Goal: Task Accomplishment & Management: Use online tool/utility

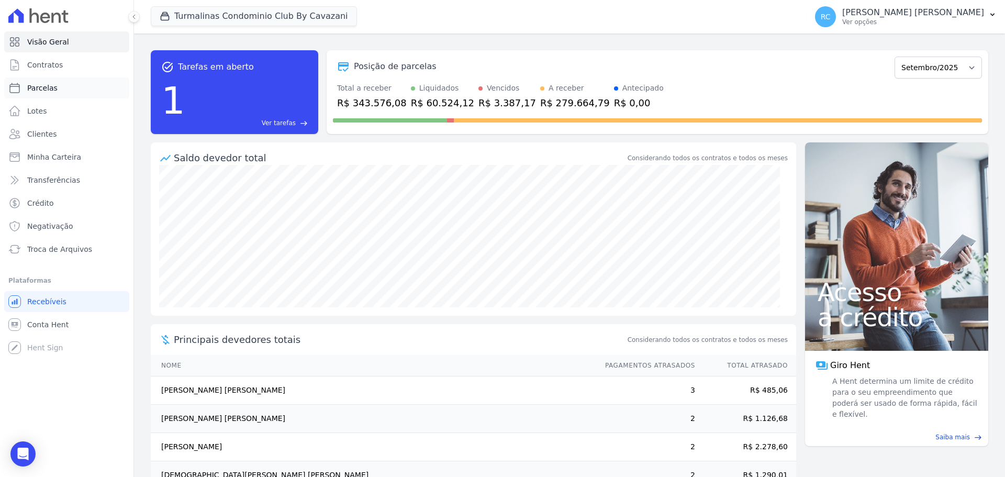
click at [55, 82] on link "Parcelas" at bounding box center [66, 87] width 125 height 21
click at [214, 16] on button "Turmalinas Condominio Club By Cavazani" at bounding box center [254, 16] width 206 height 20
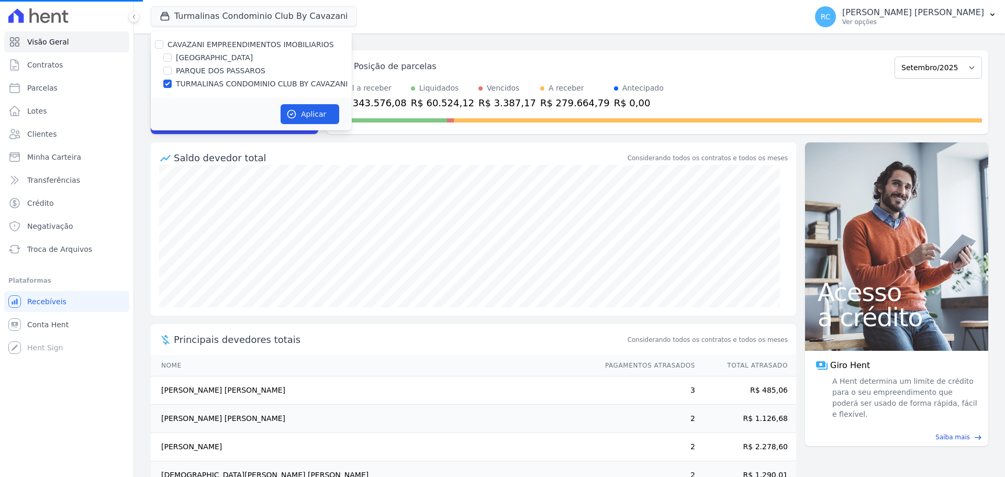
select select
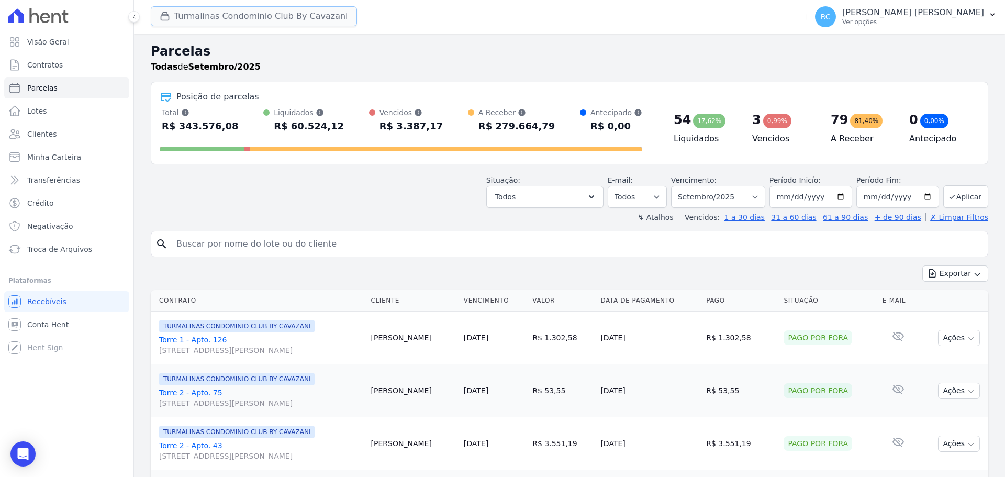
drag, startPoint x: 177, startPoint y: 14, endPoint x: 177, endPoint y: 22, distance: 8.4
click at [177, 14] on button "Turmalinas Condominio Club By Cavazani" at bounding box center [254, 16] width 206 height 20
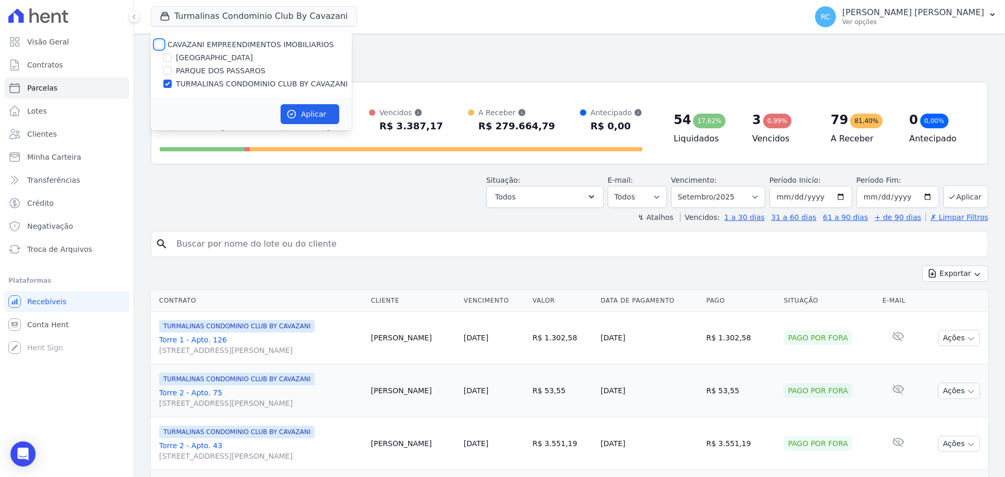
click at [158, 44] on input "CAVAZANI EMPREENDIMENTOS IMOBILIARIOS" at bounding box center [159, 44] width 8 height 8
checkbox input "true"
click at [321, 122] on button "Aplicar" at bounding box center [310, 114] width 59 height 20
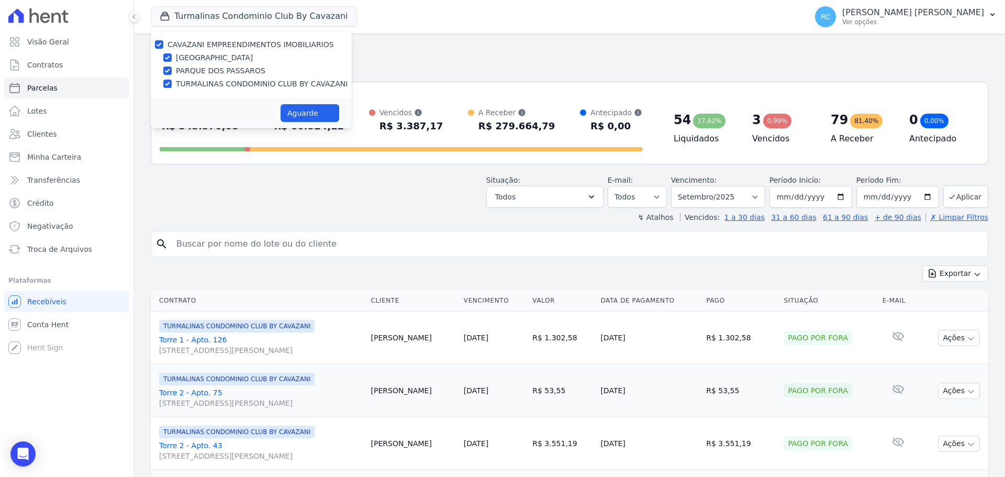
click at [252, 245] on input "search" at bounding box center [576, 243] width 813 height 21
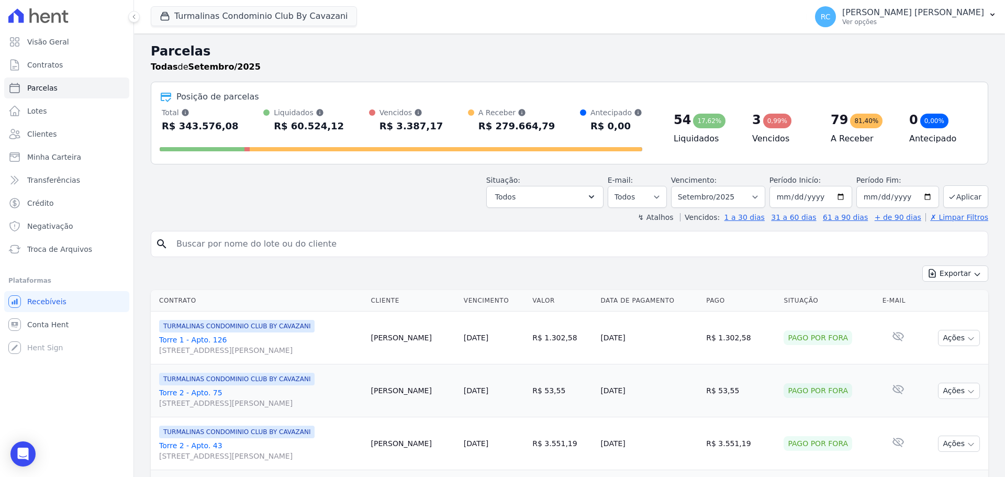
select select
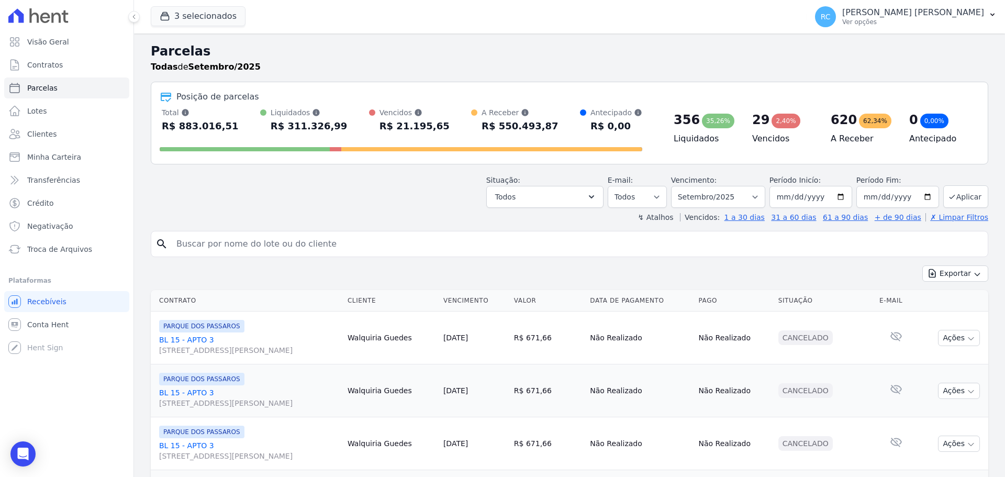
click at [245, 246] on input "search" at bounding box center [576, 243] width 813 height 21
type input "Beatriz Costa Silva"
select select
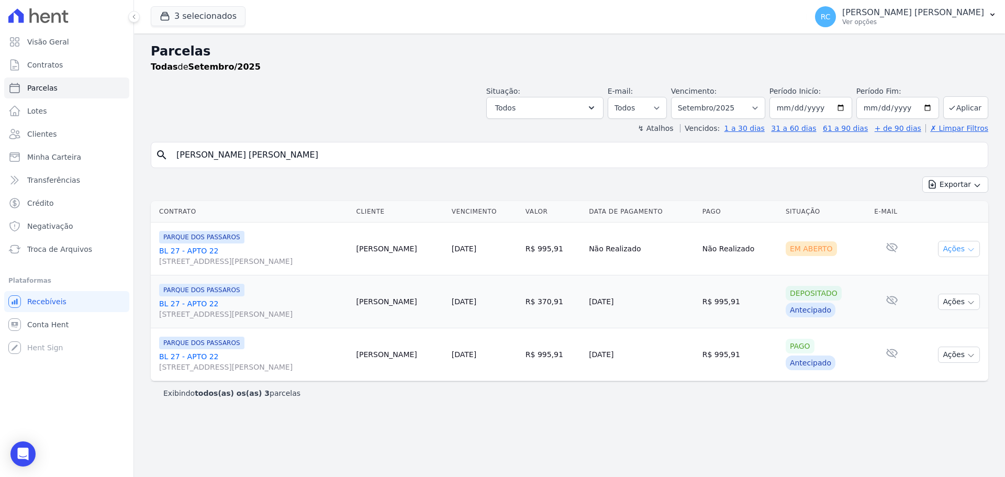
click at [953, 251] on button "Ações" at bounding box center [959, 249] width 42 height 16
click at [969, 332] on link "Liquidação Manual" at bounding box center [954, 330] width 100 height 19
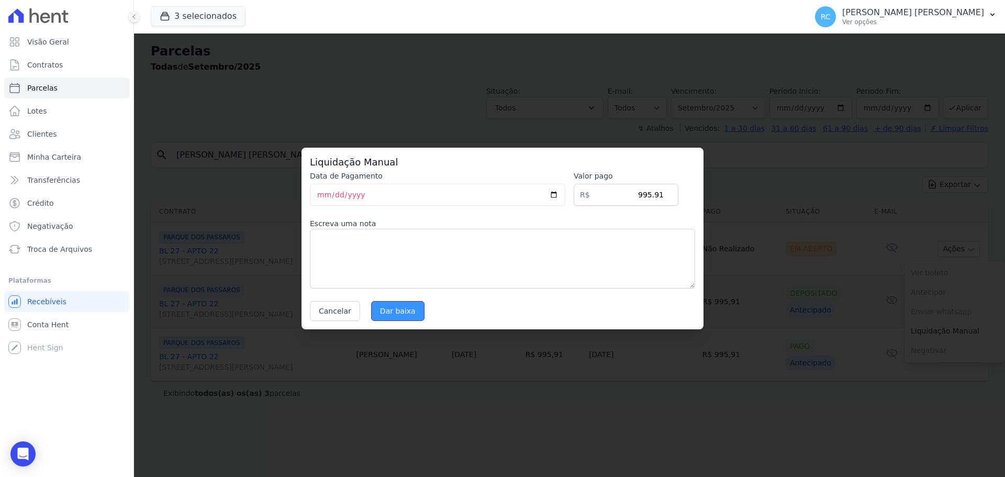
click at [401, 304] on input "Dar baixa" at bounding box center [397, 311] width 53 height 20
select select
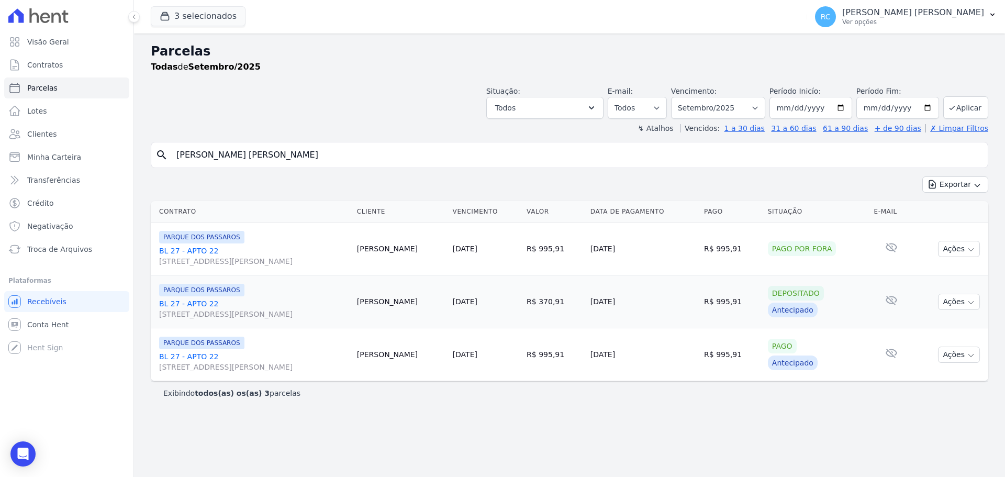
click at [733, 92] on div "Vencimento: Filtrar por período ──────── Todos os meses Dezembro/2021 Janeiro/2…" at bounding box center [718, 102] width 94 height 33
click at [734, 99] on select "[GEOGRAPHIC_DATA] por período ──────── Todos os meses Dezembro/2021 [GEOGRAPHIC…" at bounding box center [718, 108] width 94 height 22
select select "all"
click at [686, 97] on select "[GEOGRAPHIC_DATA] por período ──────── Todos os meses Dezembro/2021 [GEOGRAPHIC…" at bounding box center [718, 108] width 94 height 22
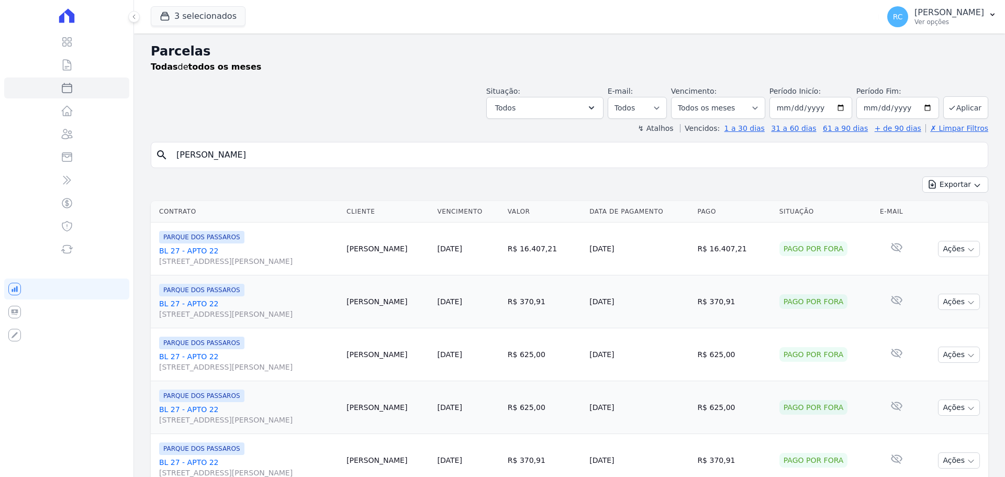
select select
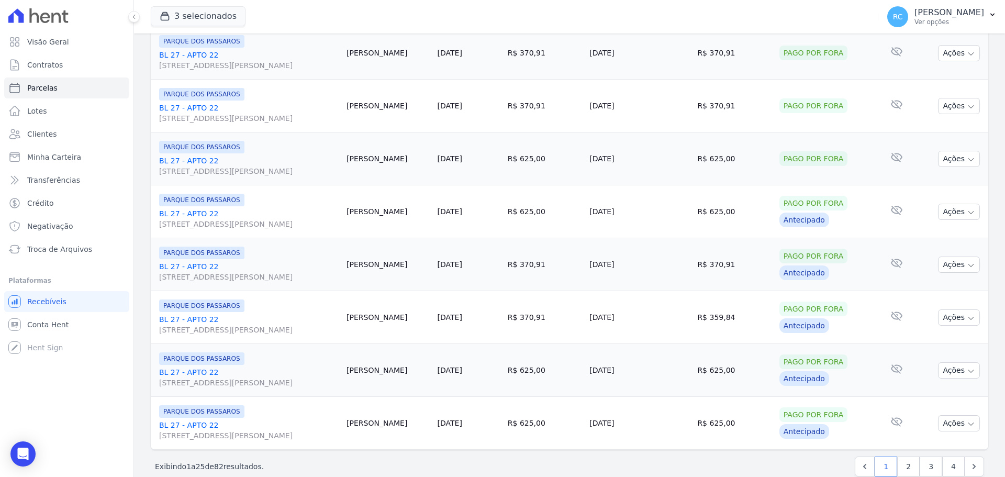
scroll to position [1113, 0]
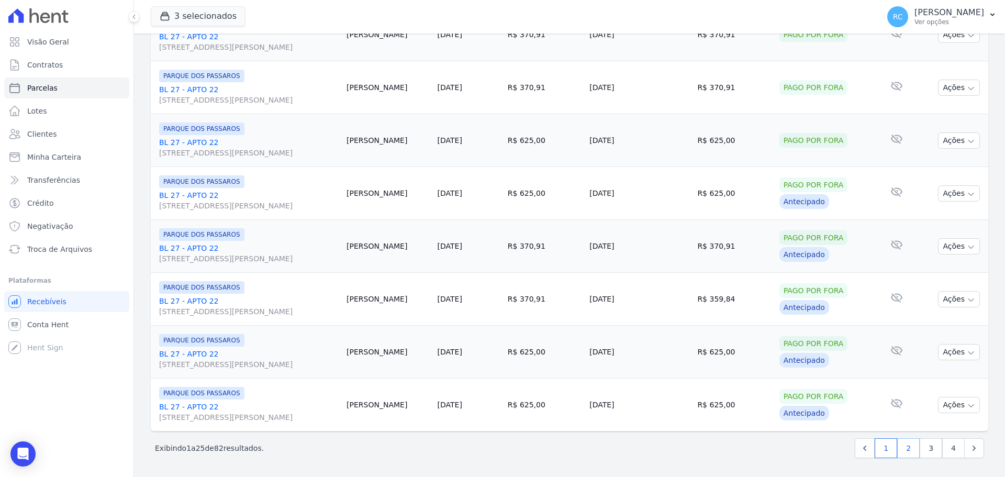
click at [903, 446] on link "2" at bounding box center [908, 448] width 23 height 20
select select
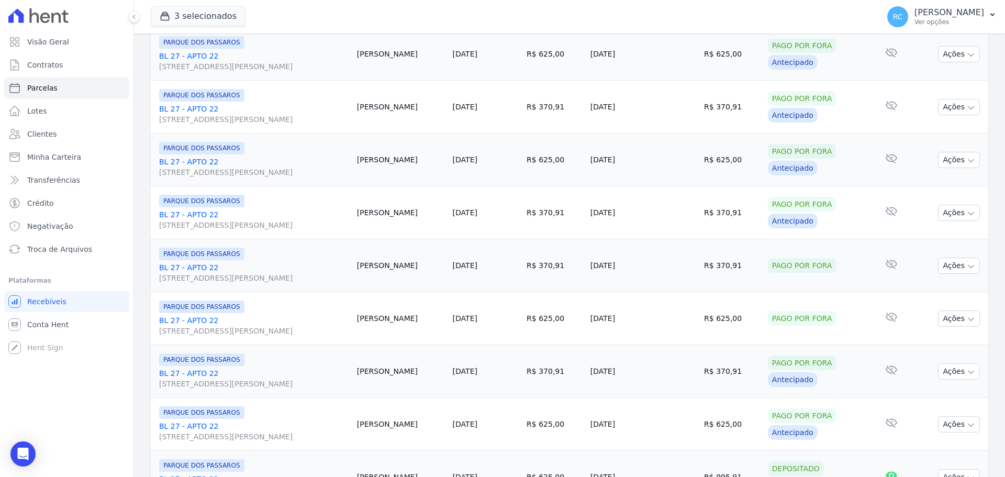
scroll to position [1113, 0]
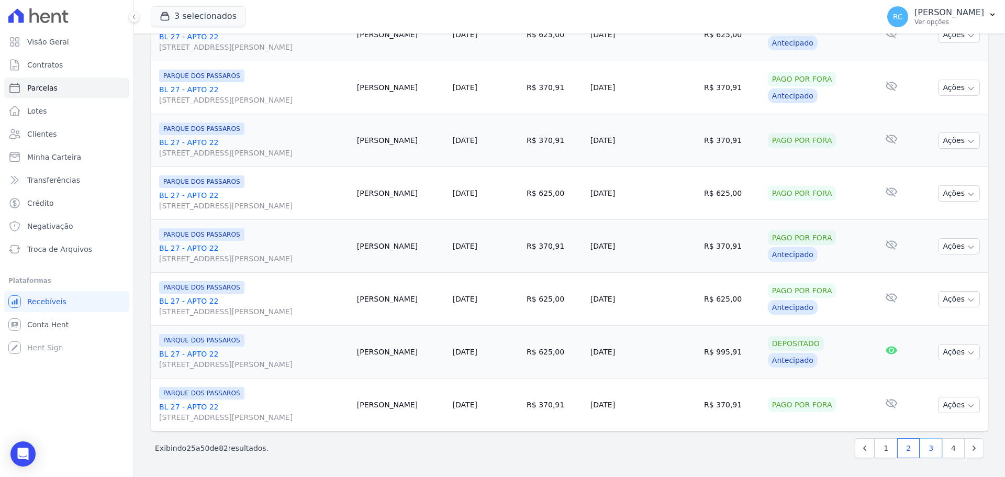
click at [927, 447] on link "3" at bounding box center [931, 448] width 23 height 20
select select
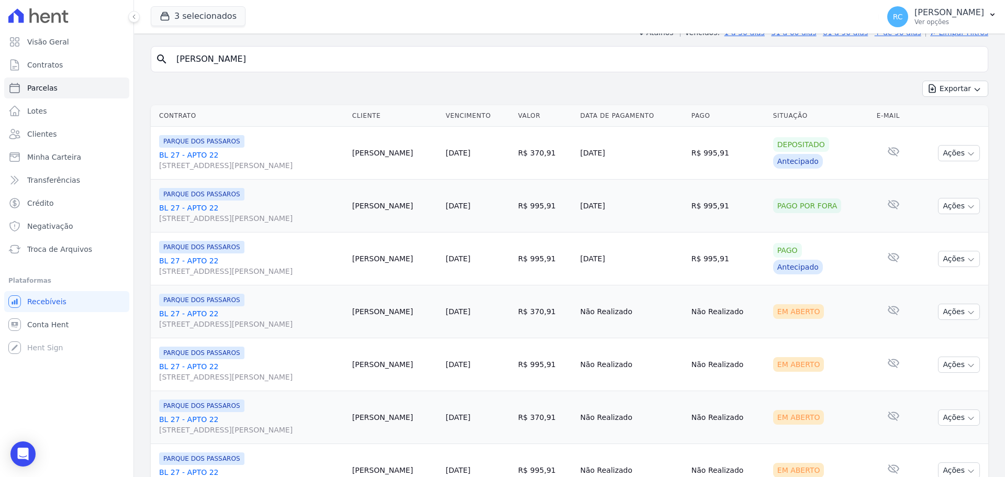
scroll to position [209, 0]
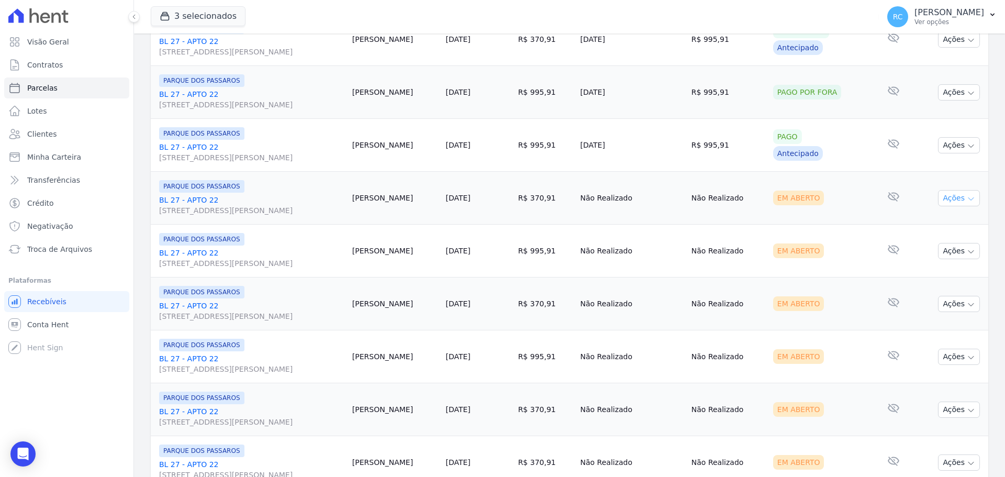
click at [956, 199] on button "Ações" at bounding box center [959, 198] width 42 height 16
click at [918, 282] on link "Liquidação Manual" at bounding box center [954, 280] width 100 height 19
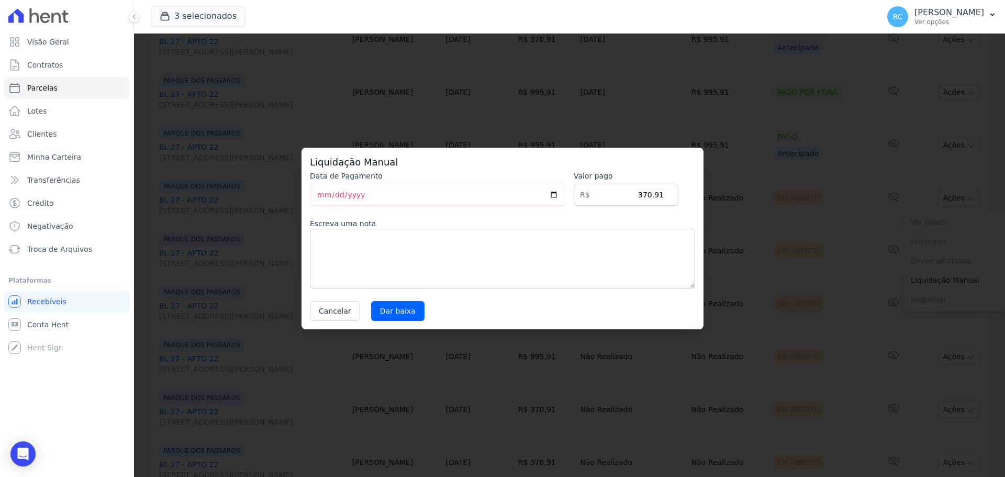
click at [391, 298] on div "Data de Pagamento 2025-09-17 Valor pago R$ 370.91 Escreva uma nota Cancelar Dar…" at bounding box center [502, 246] width 385 height 150
click at [393, 304] on input "Dar baixa" at bounding box center [397, 311] width 53 height 20
select select
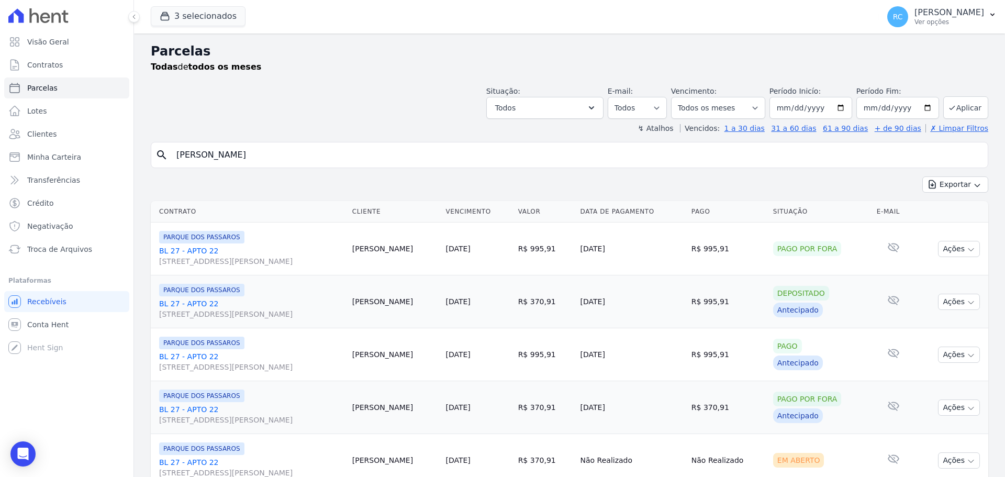
drag, startPoint x: 186, startPoint y: 157, endPoint x: 157, endPoint y: 150, distance: 30.2
click at [96, 143] on div "Visão Geral Contratos Parcelas Lotes Clientes Minha Carteira Transferências Cré…" at bounding box center [502, 238] width 1005 height 477
type input "Maria da paz Nunes Pereira"
select select
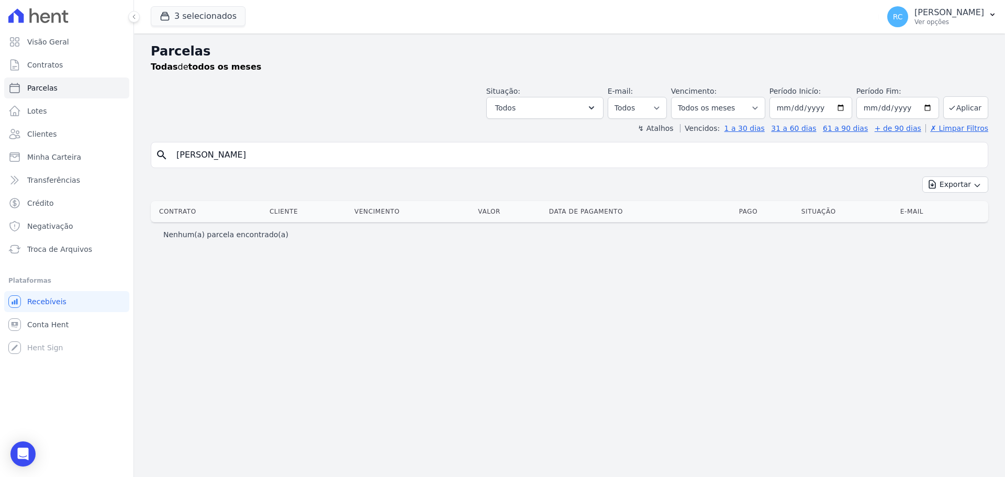
drag, startPoint x: 252, startPoint y: 155, endPoint x: 439, endPoint y: 149, distance: 187.0
click at [439, 149] on input "Maria da paz Nunes Pereira" at bounding box center [576, 154] width 813 height 21
type input "Maria da paz Nunes"
select select
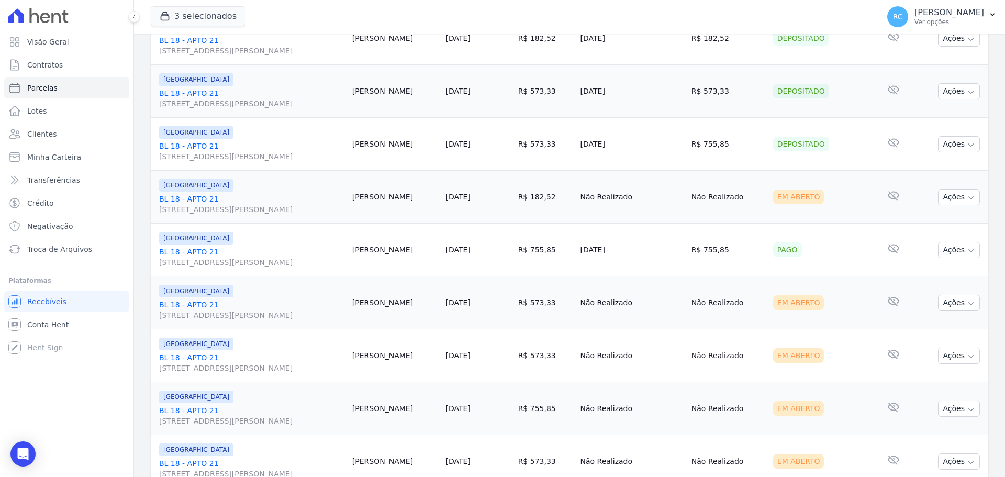
scroll to position [523, 0]
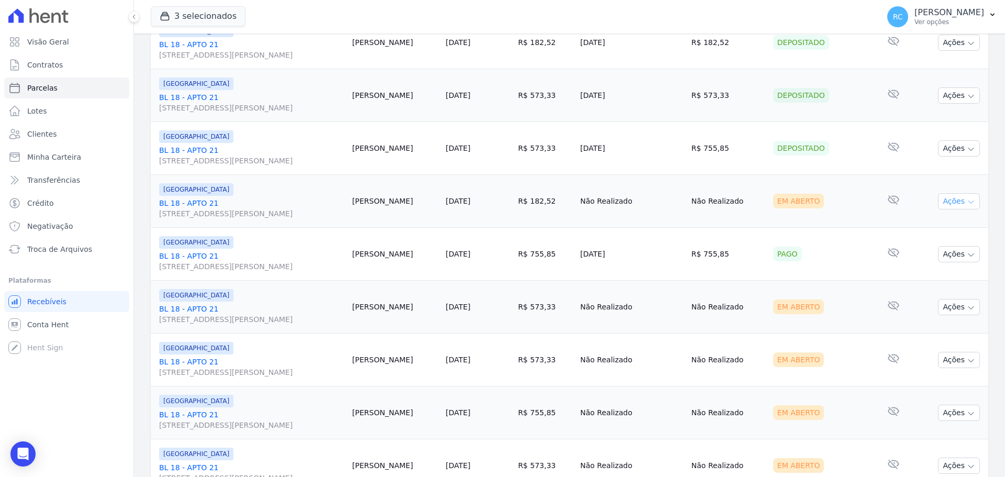
click at [963, 207] on button "Ações" at bounding box center [959, 201] width 42 height 16
click at [936, 286] on link "Liquidação Manual" at bounding box center [954, 283] width 100 height 19
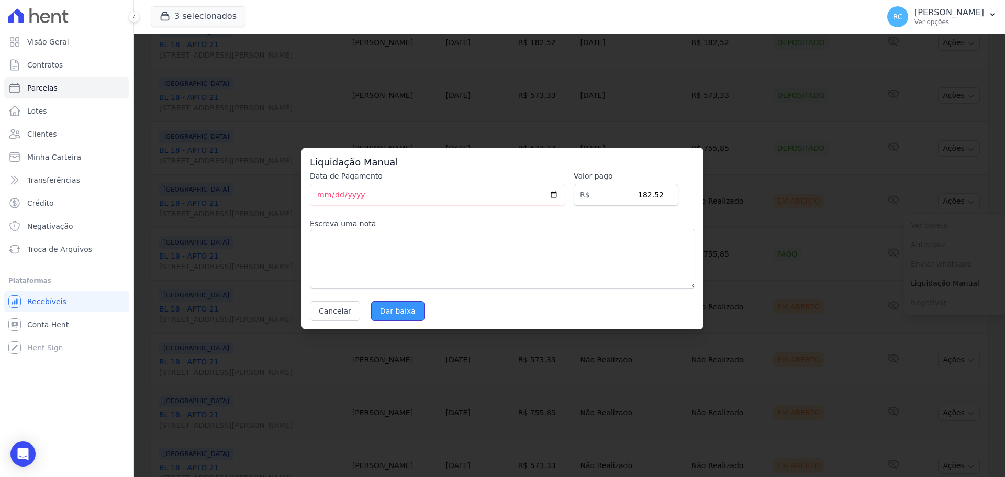
click at [398, 306] on input "Dar baixa" at bounding box center [397, 311] width 53 height 20
select select
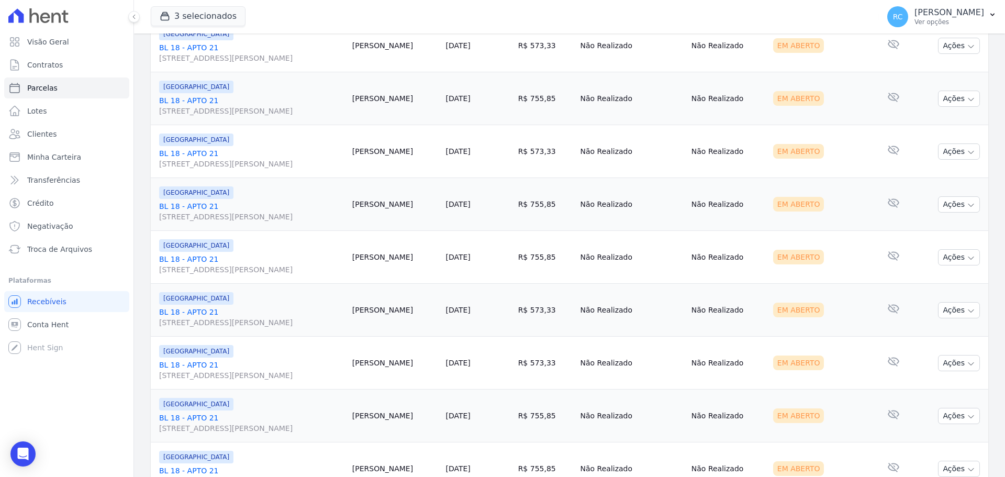
scroll to position [628, 0]
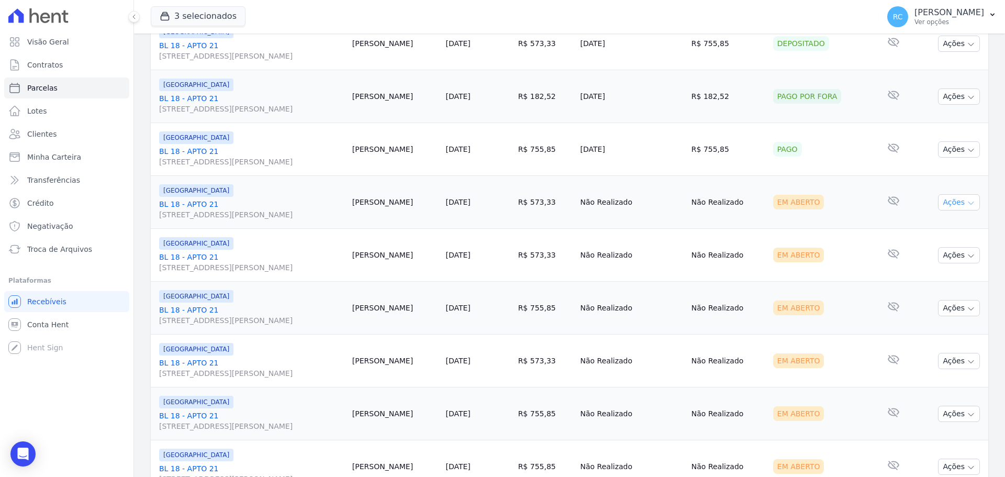
click at [945, 203] on button "Ações" at bounding box center [959, 202] width 42 height 16
click at [917, 290] on link "Liquidação Manual" at bounding box center [954, 284] width 100 height 19
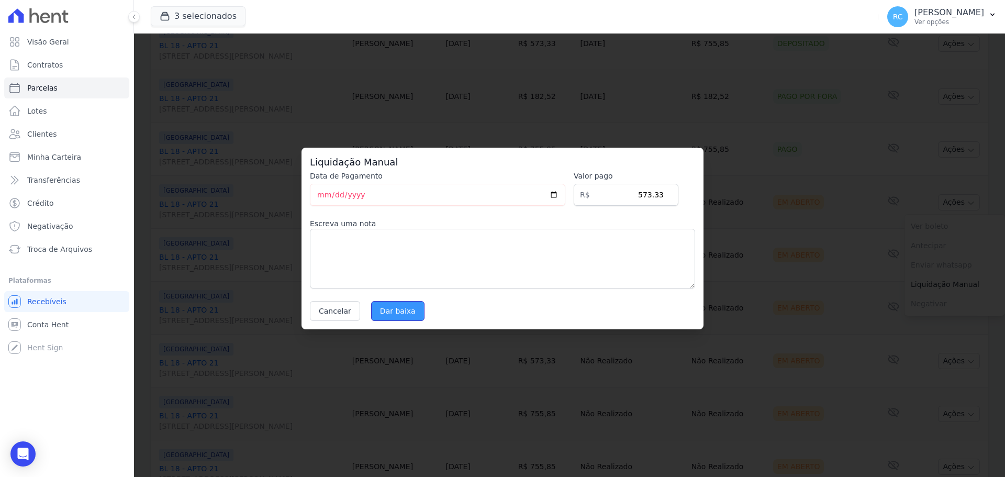
click at [388, 307] on input "Dar baixa" at bounding box center [397, 311] width 53 height 20
select select
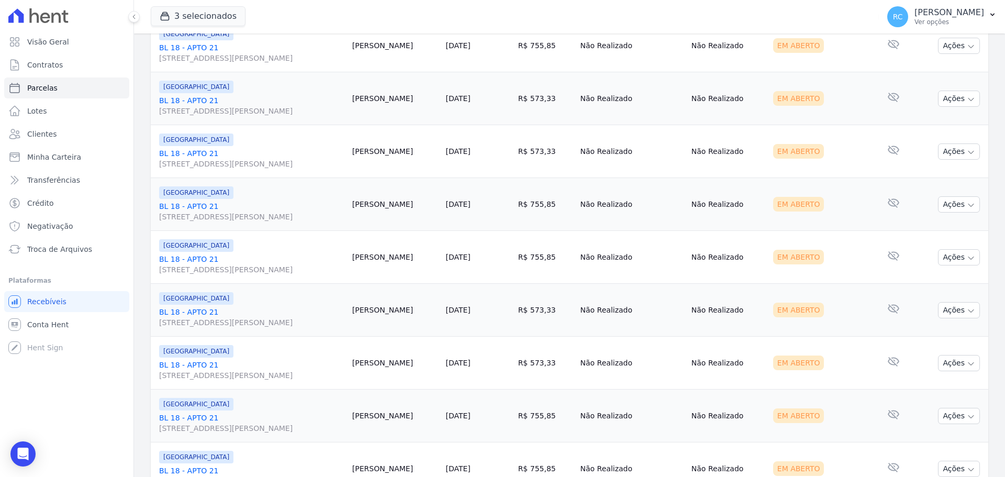
scroll to position [1113, 0]
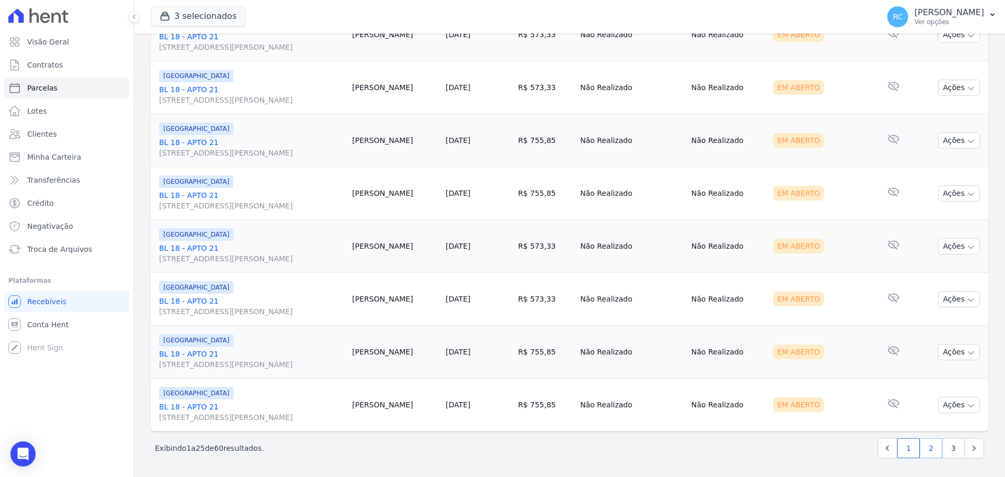
click at [921, 449] on link "2" at bounding box center [931, 448] width 23 height 20
select select
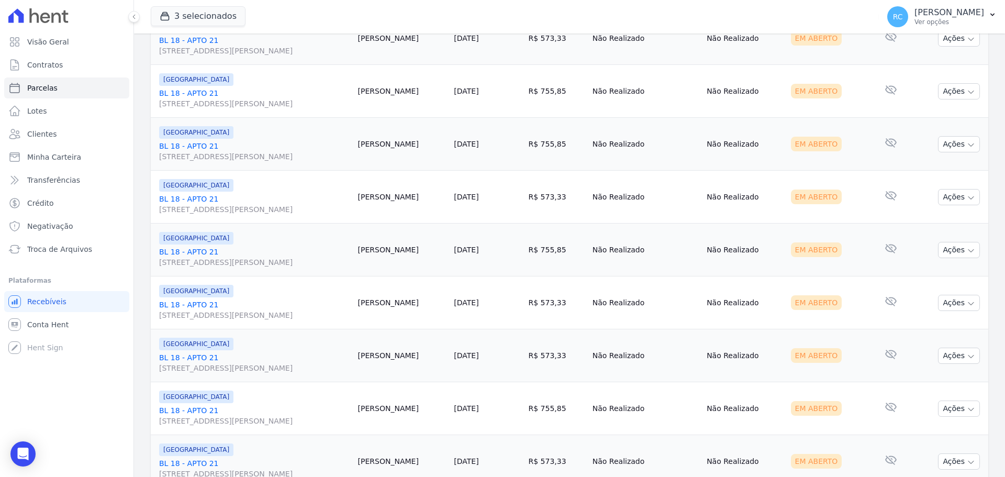
scroll to position [1113, 0]
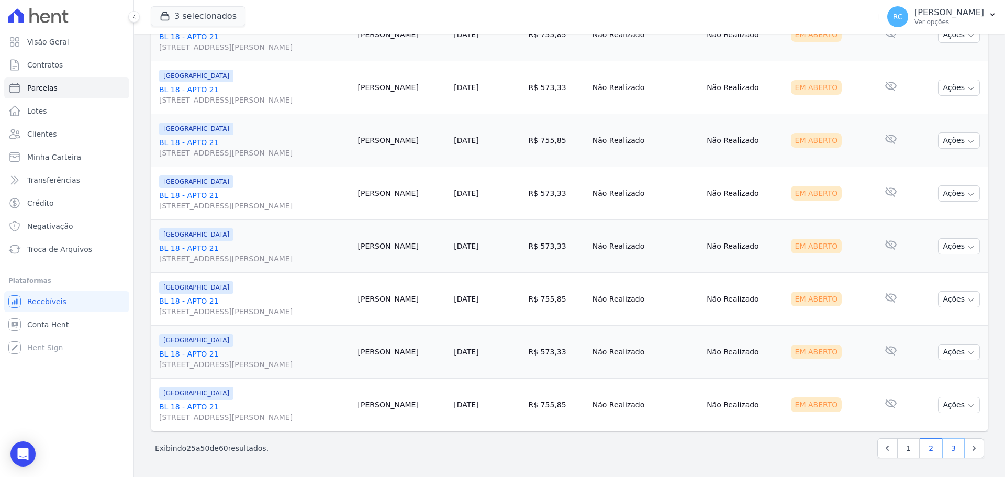
click at [946, 445] on link "3" at bounding box center [953, 448] width 23 height 20
select select
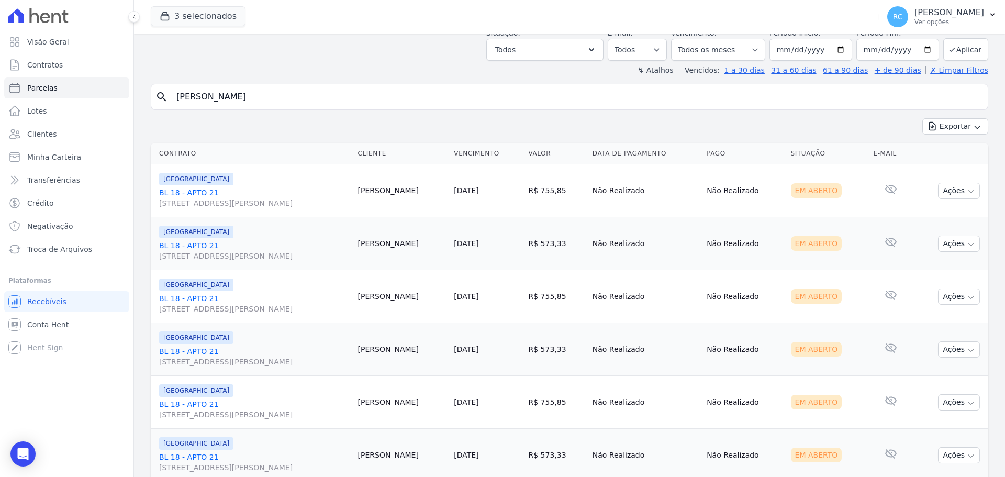
scroll to position [320, 0]
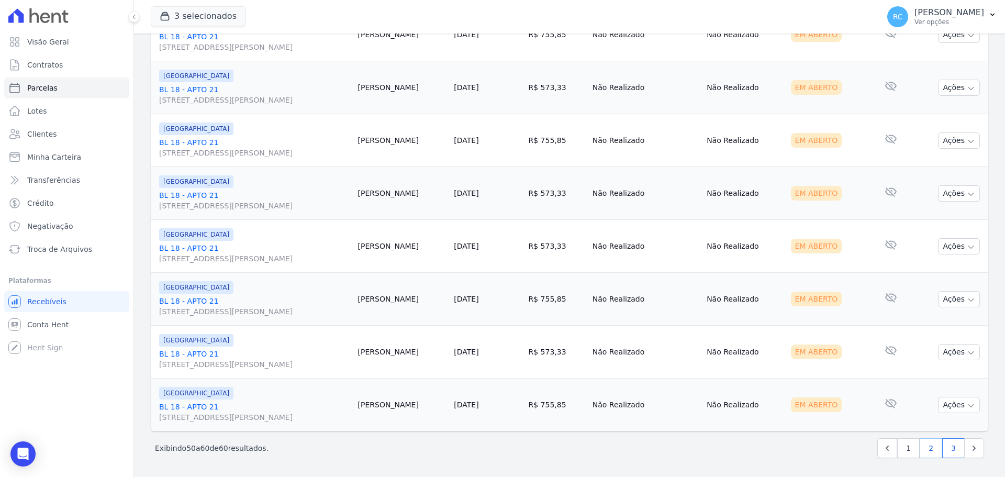
click at [929, 446] on link "2" at bounding box center [931, 448] width 23 height 20
select select
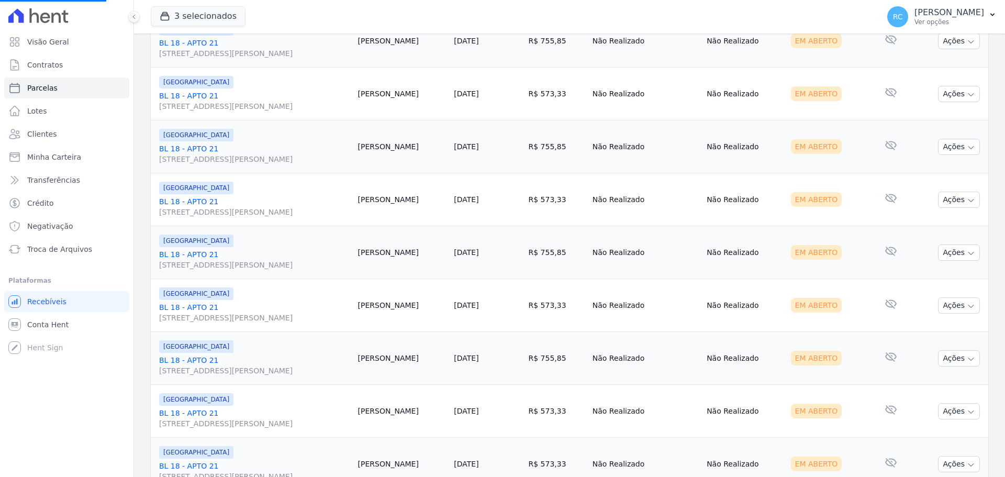
scroll to position [394, 0]
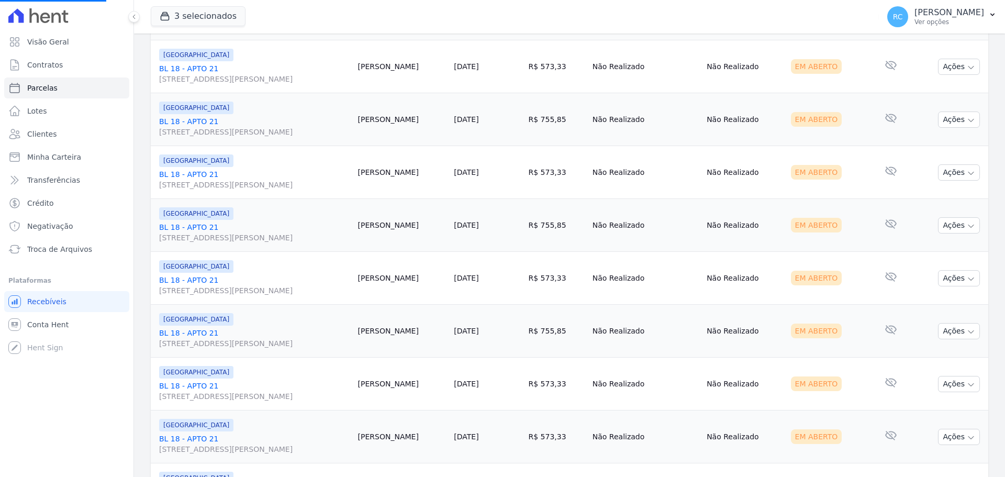
select select
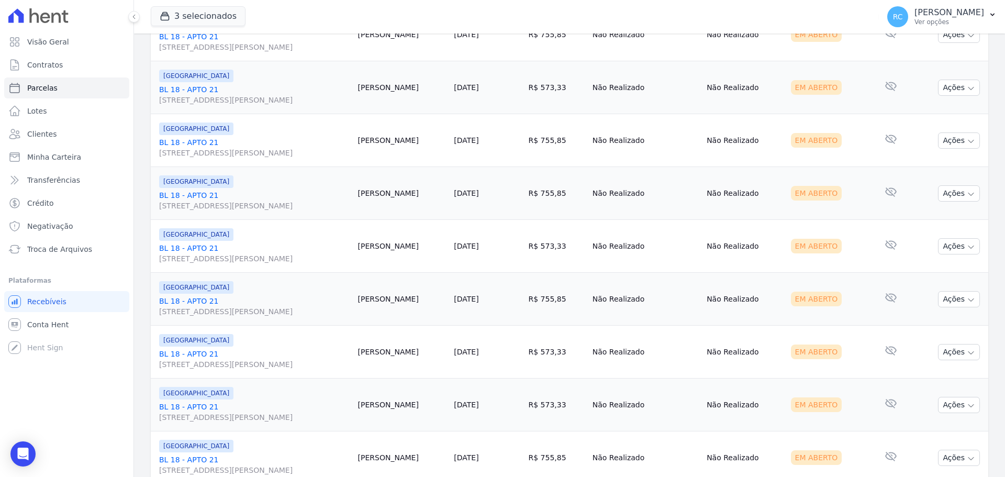
scroll to position [1113, 0]
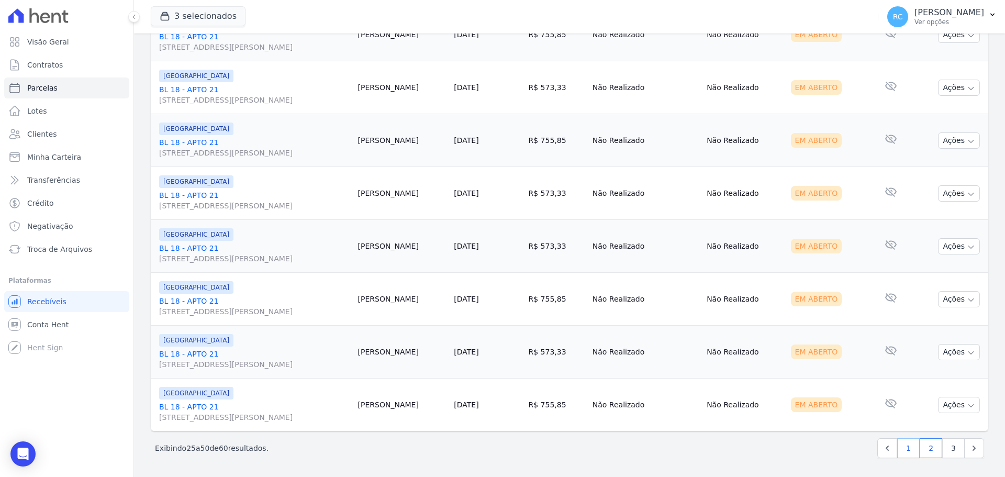
click at [903, 447] on link "1" at bounding box center [908, 448] width 23 height 20
select select
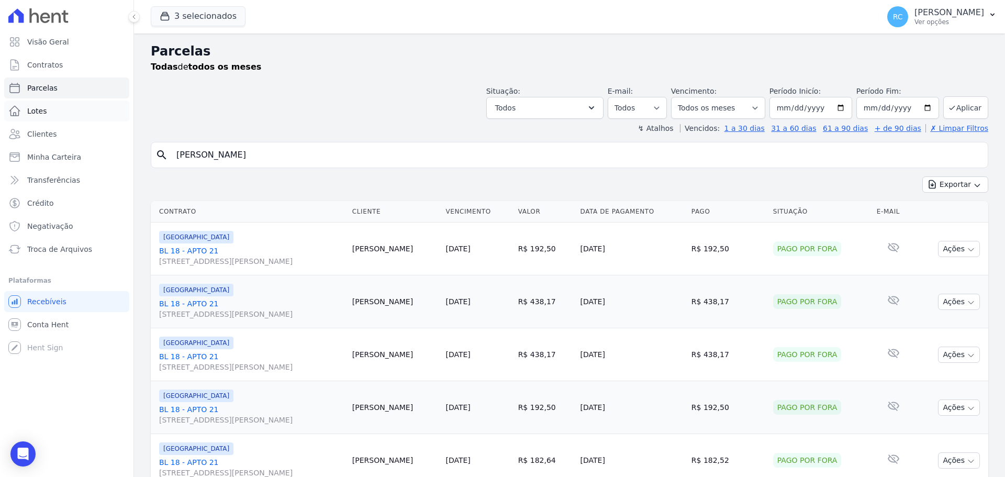
drag, startPoint x: 317, startPoint y: 146, endPoint x: 20, endPoint y: 121, distance: 297.8
click at [22, 120] on div "Visão Geral Contratos Parcelas Lotes Clientes Minha Carteira Transferências Cré…" at bounding box center [502, 238] width 1005 height 477
type input "Ronaldo tavares de almeida"
select select
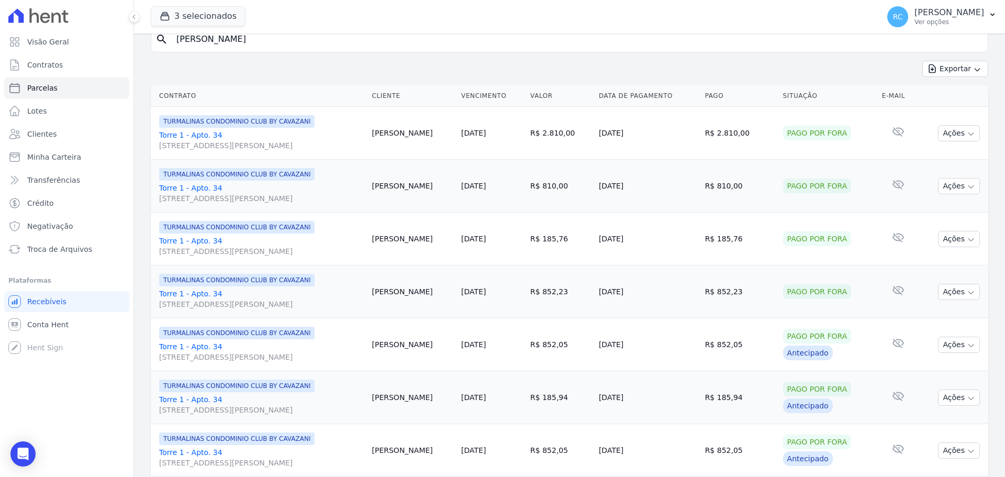
scroll to position [52, 0]
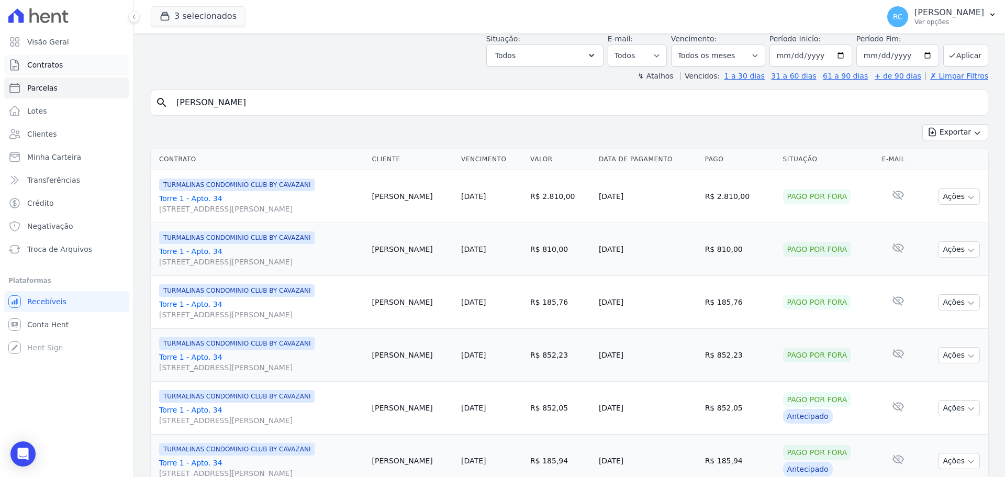
drag, startPoint x: 287, startPoint y: 95, endPoint x: 57, endPoint y: 58, distance: 233.3
click at [57, 58] on div "Visão Geral Contratos Parcelas Lotes Clientes Minha Carteira Transferências Cré…" at bounding box center [502, 238] width 1005 height 477
click at [80, 330] on div "Você não possui Hent Sign ativado. Para saber mais, fale com a equipe Hent." at bounding box center [121, 350] width 130 height 42
click at [82, 324] on link "Conta Hent" at bounding box center [66, 324] width 125 height 21
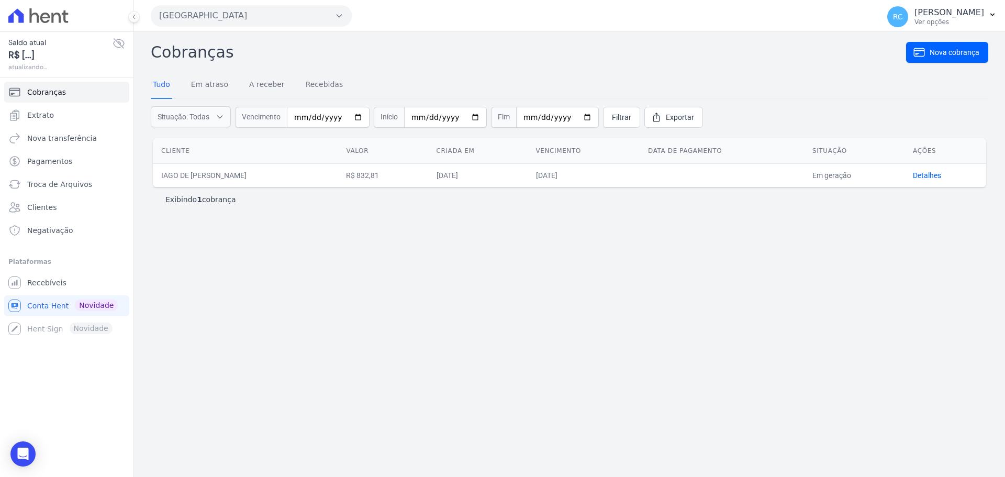
click at [254, 19] on button "Parque Dos Passaros" at bounding box center [251, 15] width 201 height 21
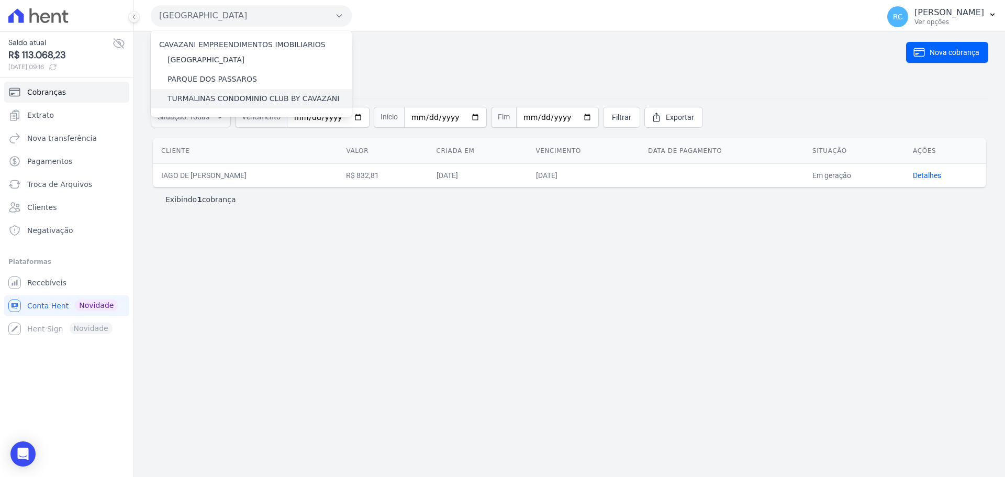
click at [212, 99] on label "TURMALINAS CONDOMINIO CLUB BY CAVAZANI" at bounding box center [253, 98] width 172 height 11
click at [0, 0] on input "TURMALINAS CONDOMINIO CLUB BY CAVAZANI" at bounding box center [0, 0] width 0 height 0
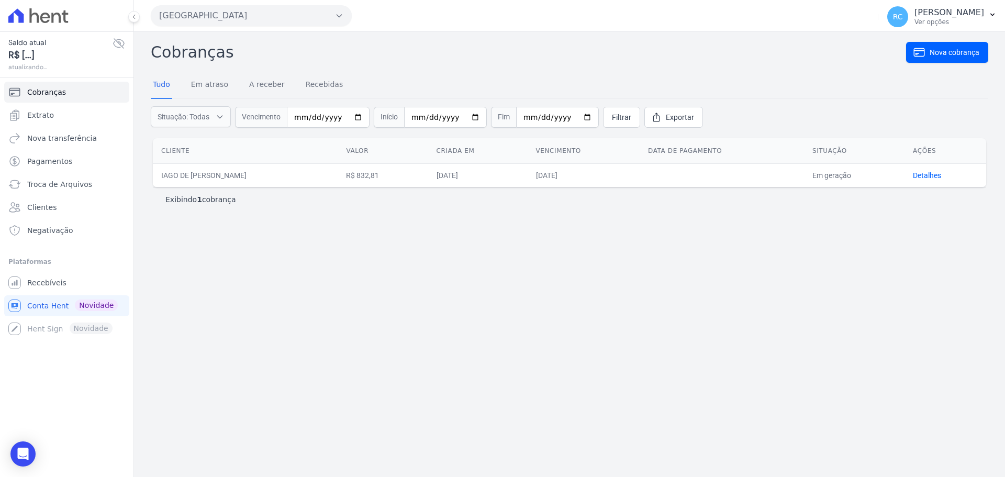
click at [303, 19] on button "Parque Dos Passaros" at bounding box center [251, 15] width 201 height 21
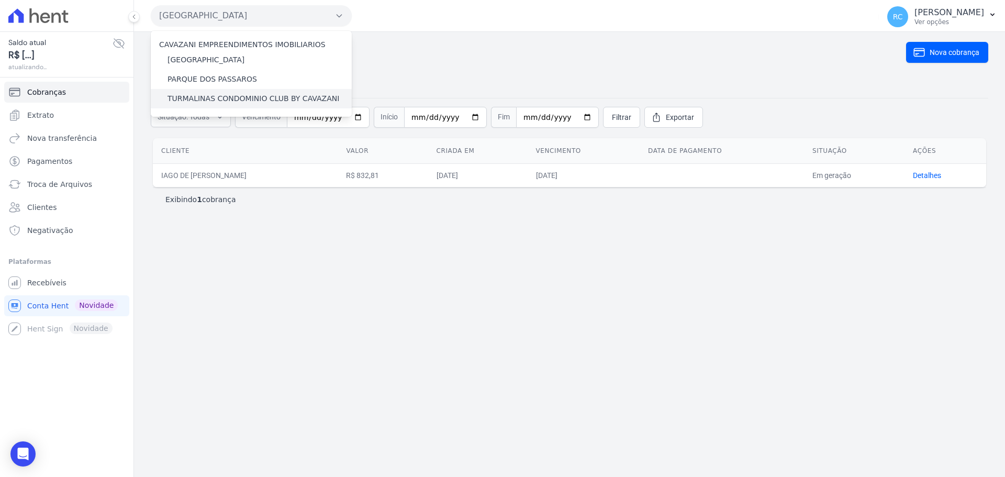
click at [243, 96] on label "TURMALINAS CONDOMINIO CLUB BY CAVAZANI" at bounding box center [253, 98] width 172 height 11
click at [0, 0] on input "TURMALINAS CONDOMINIO CLUB BY CAVAZANI" at bounding box center [0, 0] width 0 height 0
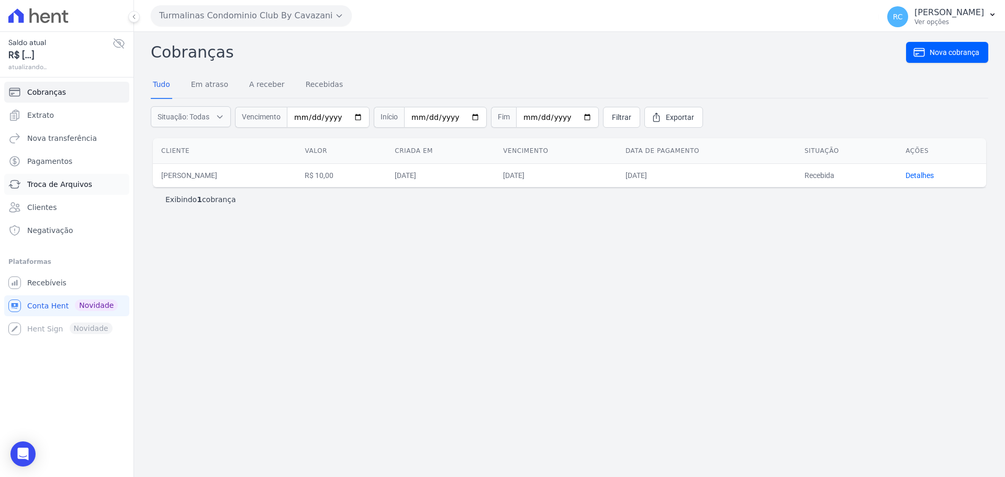
click at [69, 185] on span "Troca de Arquivos" at bounding box center [59, 184] width 65 height 10
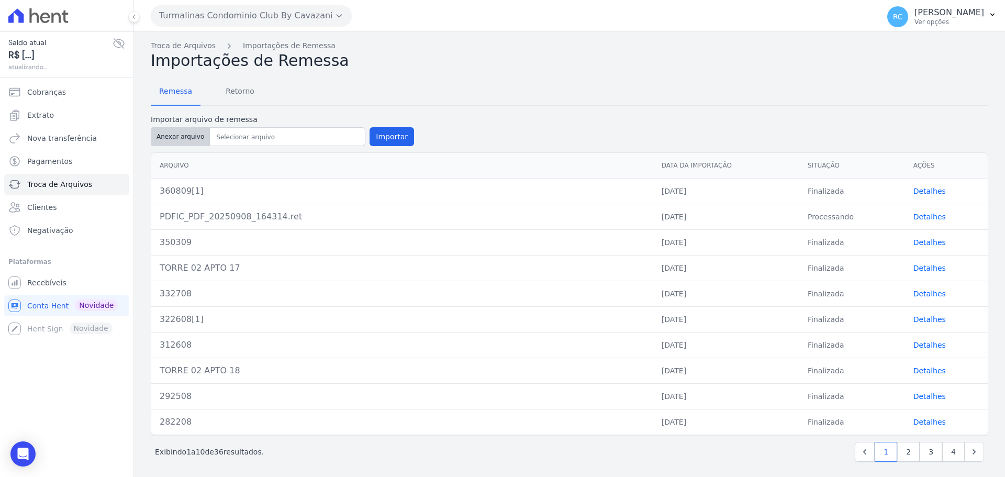
click at [186, 139] on button "Anexar arquivo" at bounding box center [180, 136] width 59 height 19
type input "371709[1]"
click at [379, 137] on button "Importar" at bounding box center [392, 136] width 44 height 19
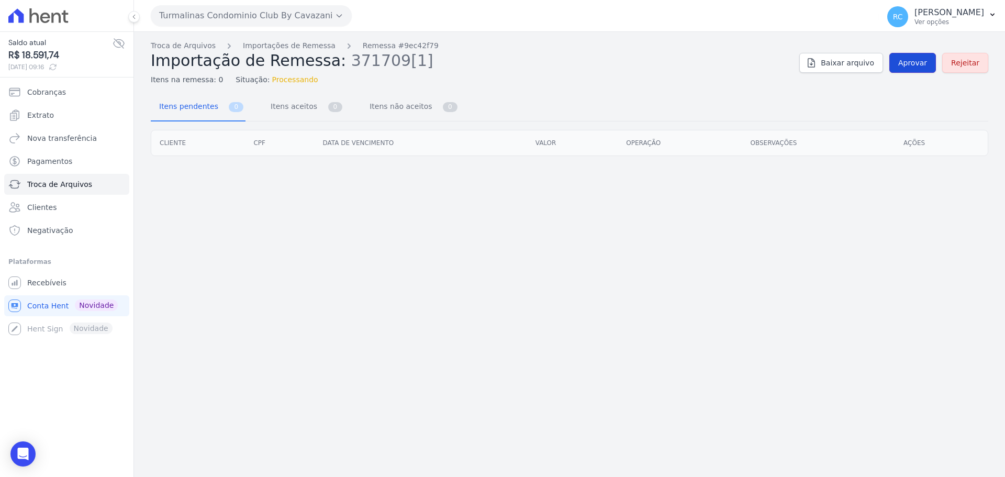
click at [913, 59] on span "Aprovar" at bounding box center [912, 63] width 29 height 10
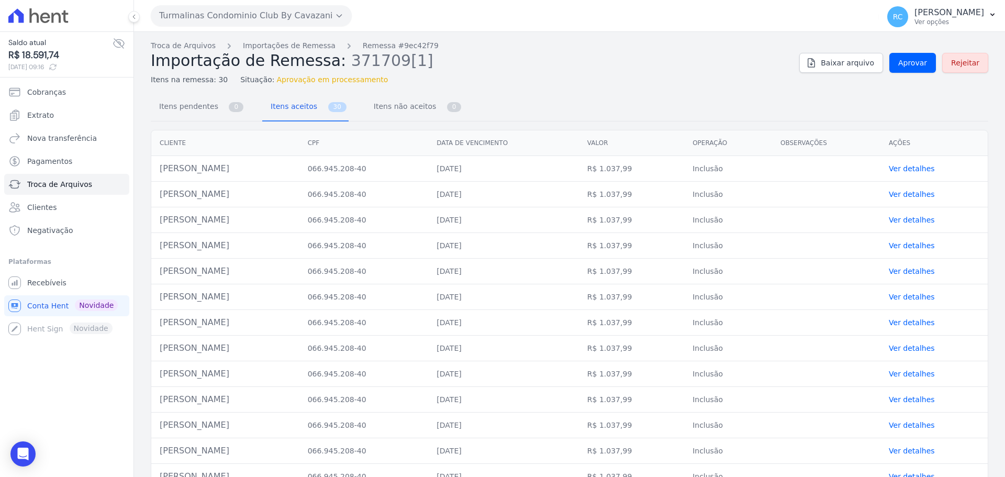
click at [223, 16] on button "Turmalinas Condominio Club By Cavazani" at bounding box center [251, 15] width 201 height 21
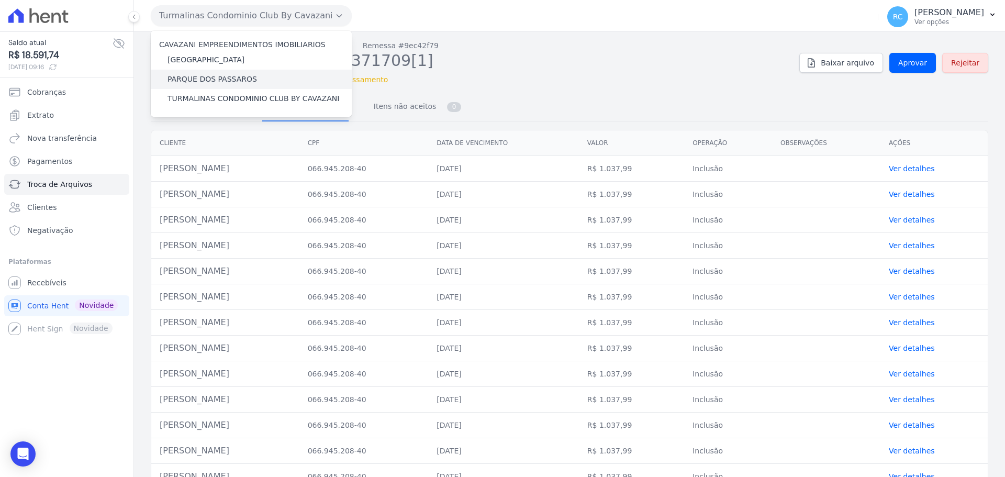
click at [197, 81] on label "PARQUE DOS PASSAROS" at bounding box center [211, 79] width 89 height 11
click at [0, 0] on input "PARQUE DOS PASSAROS" at bounding box center [0, 0] width 0 height 0
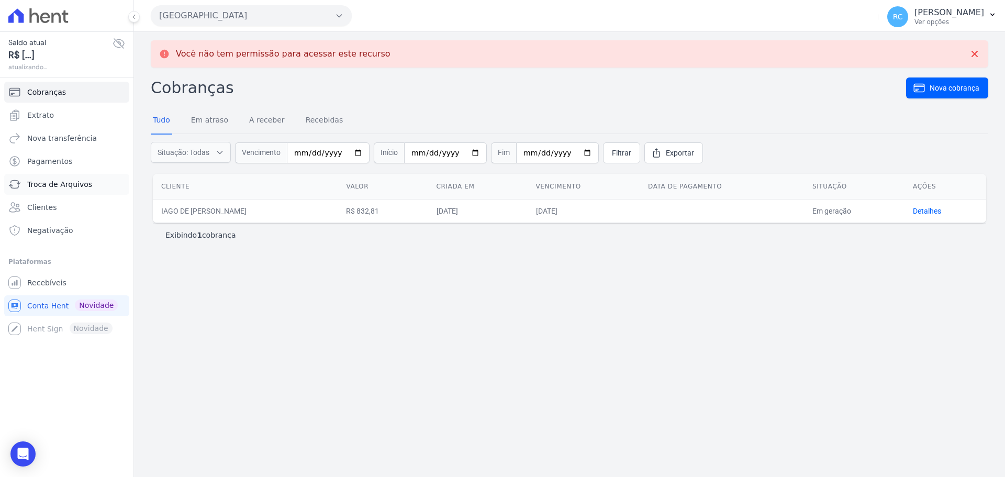
click at [82, 180] on span "Troca de Arquivos" at bounding box center [59, 184] width 65 height 10
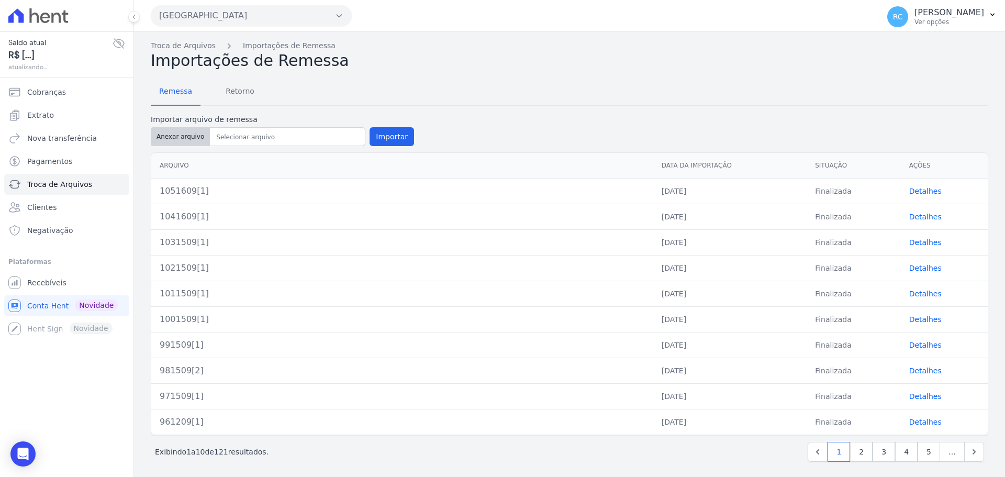
click at [188, 137] on button "Anexar arquivo" at bounding box center [180, 136] width 59 height 19
type input "1061709[1]"
click at [393, 137] on button "Importar" at bounding box center [392, 136] width 44 height 19
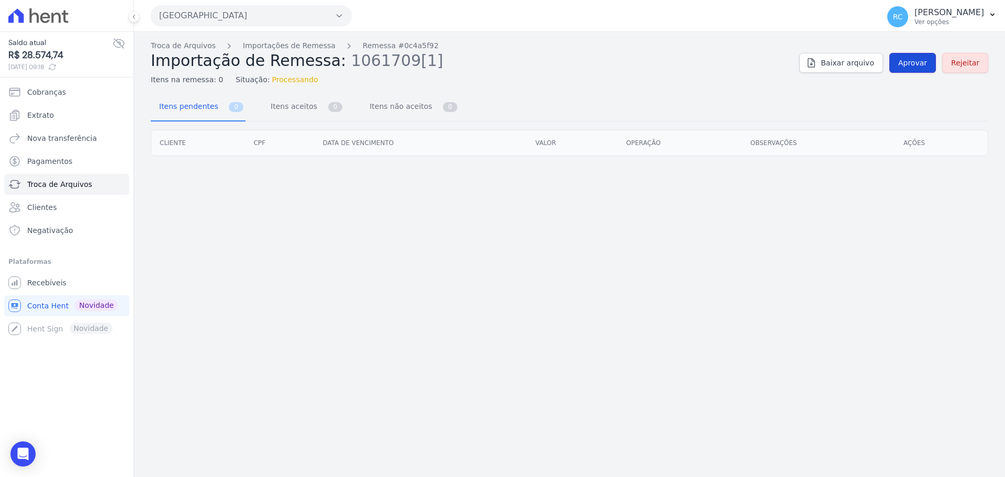
click at [911, 67] on span "Aprovar" at bounding box center [912, 63] width 29 height 10
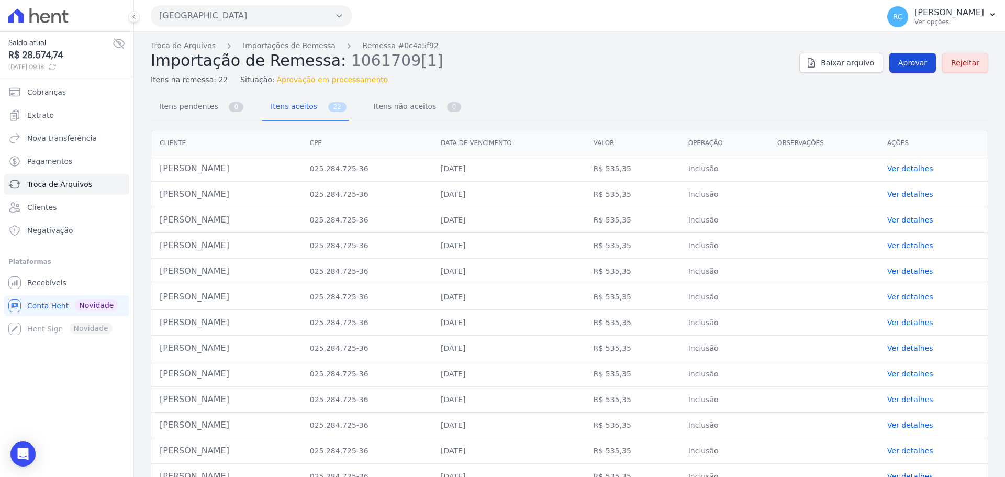
click at [899, 64] on span "Aprovar" at bounding box center [912, 63] width 29 height 10
click at [912, 68] on link "Aprovar" at bounding box center [912, 63] width 47 height 20
click at [242, 16] on button "Parque Dos Passaros" at bounding box center [251, 15] width 201 height 21
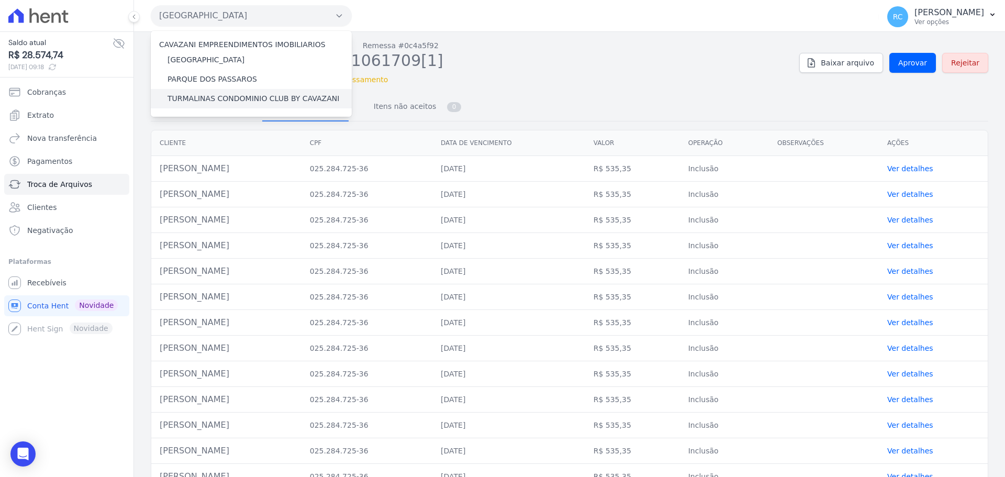
click at [245, 100] on label "TURMALINAS CONDOMINIO CLUB BY CAVAZANI" at bounding box center [253, 98] width 172 height 11
click at [0, 0] on input "TURMALINAS CONDOMINIO CLUB BY CAVAZANI" at bounding box center [0, 0] width 0 height 0
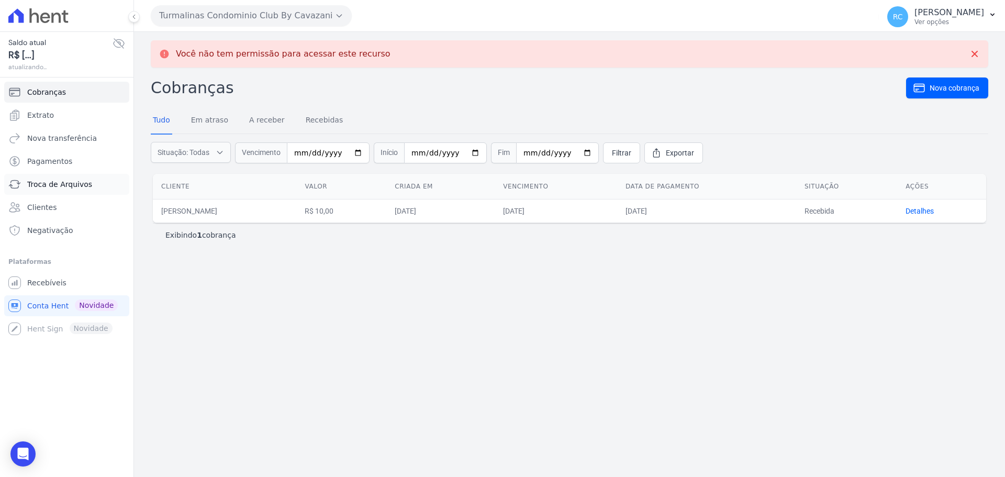
click at [68, 187] on span "Troca de Arquivos" at bounding box center [59, 184] width 65 height 10
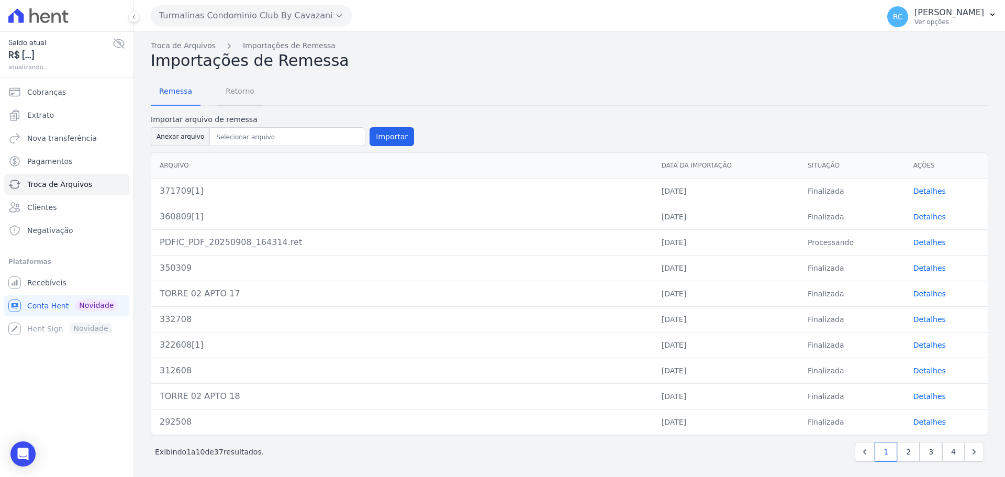
click at [228, 93] on span "Retorno" at bounding box center [239, 91] width 41 height 21
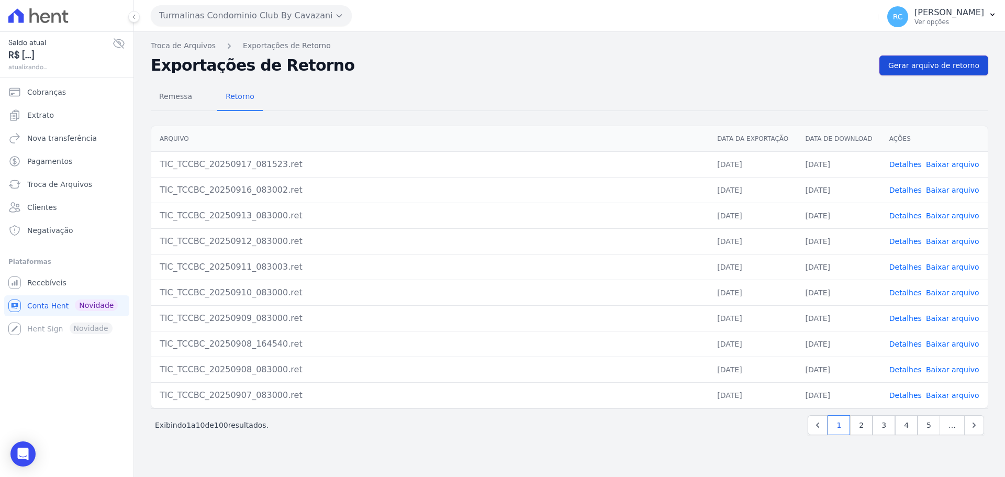
click at [942, 68] on span "Gerar arquivo de retorno" at bounding box center [933, 65] width 91 height 10
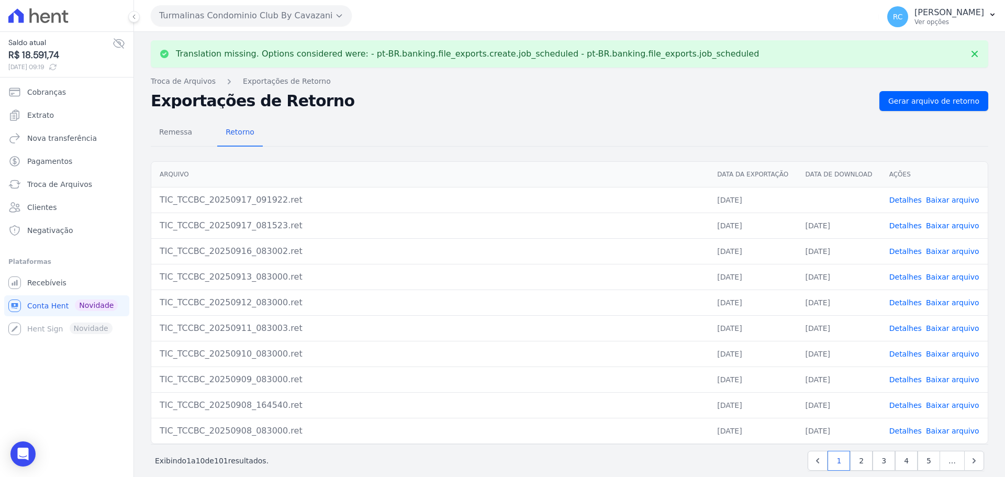
click at [939, 197] on link "Baixar arquivo" at bounding box center [952, 200] width 53 height 8
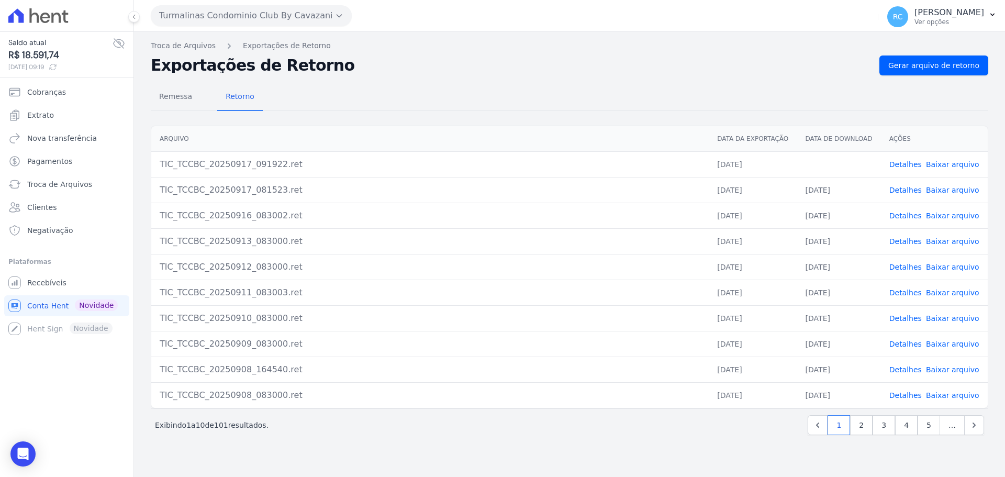
click at [230, 3] on div "Turmalinas Condominio Club By Cavazani CAVAZANI EMPREENDIMENTOS IMOBILIARIOS PA…" at bounding box center [513, 15] width 724 height 32
click at [225, 24] on button "Turmalinas Condominio Club By Cavazani" at bounding box center [251, 15] width 201 height 21
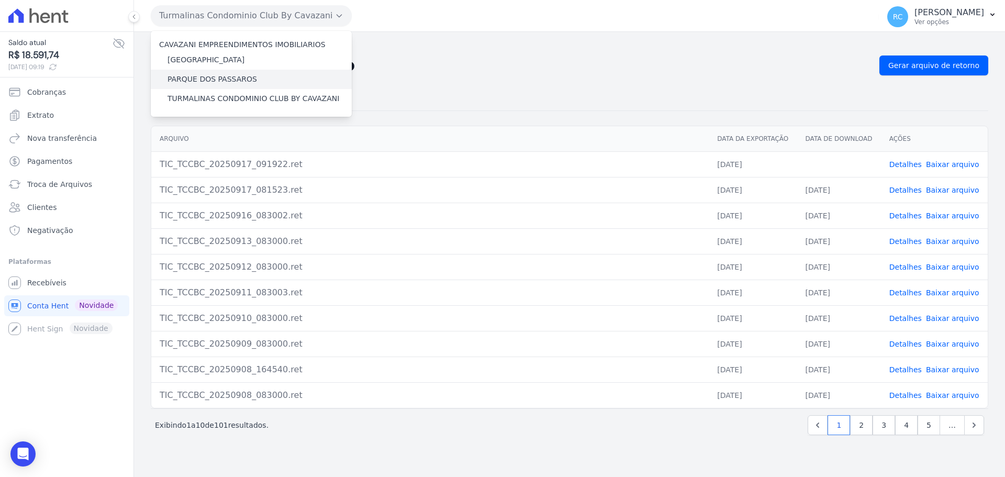
click at [210, 76] on label "PARQUE DOS PASSAROS" at bounding box center [211, 79] width 89 height 11
click at [0, 0] on input "PARQUE DOS PASSAROS" at bounding box center [0, 0] width 0 height 0
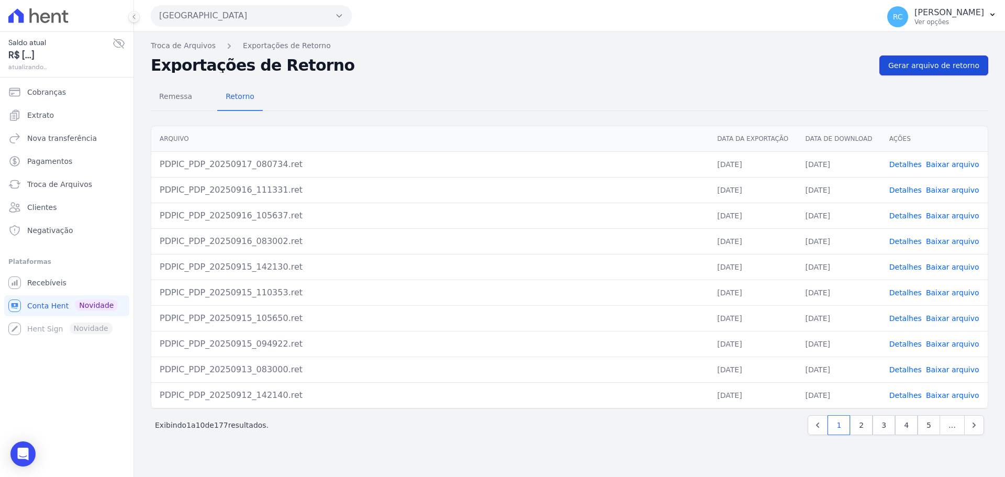
click at [932, 63] on span "Gerar arquivo de retorno" at bounding box center [933, 65] width 91 height 10
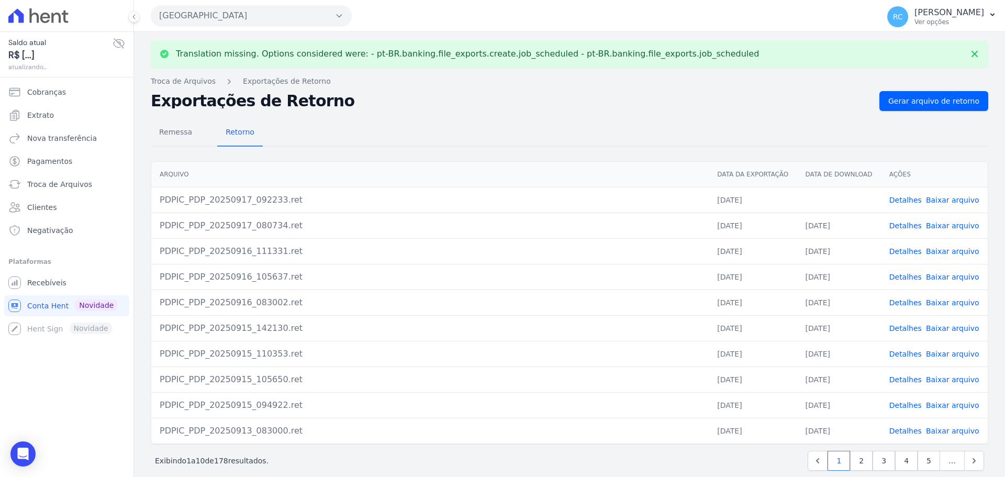
click at [949, 205] on td "Detalhes Baixar arquivo" at bounding box center [934, 200] width 107 height 26
click at [948, 201] on link "Baixar arquivo" at bounding box center [952, 200] width 53 height 8
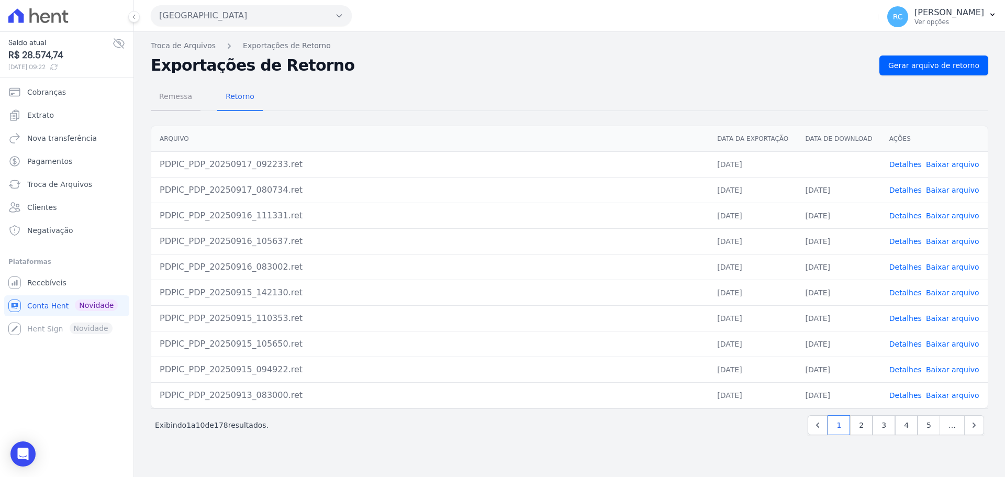
click at [177, 92] on span "Remessa" at bounding box center [176, 96] width 46 height 21
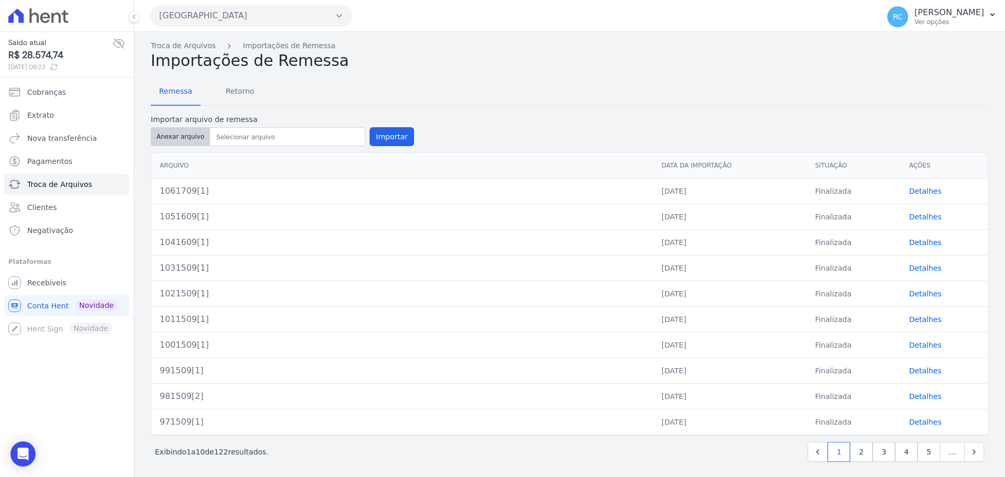
click at [187, 136] on button "Anexar arquivo" at bounding box center [180, 136] width 59 height 19
click at [163, 127] on button "Anexar arquivo" at bounding box center [180, 136] width 59 height 19
type input "1071709[1]"
click at [372, 140] on button "Importar" at bounding box center [392, 136] width 44 height 19
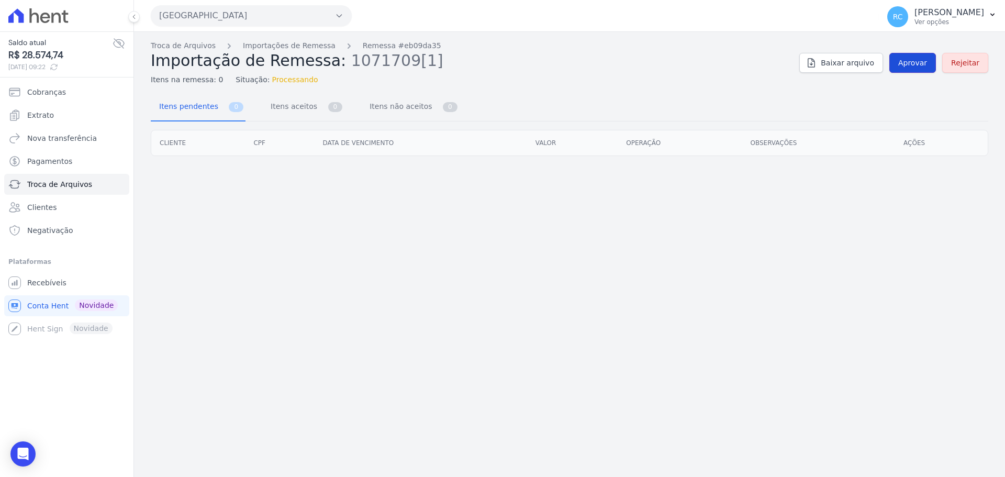
click at [921, 67] on span "Aprovar" at bounding box center [912, 63] width 29 height 10
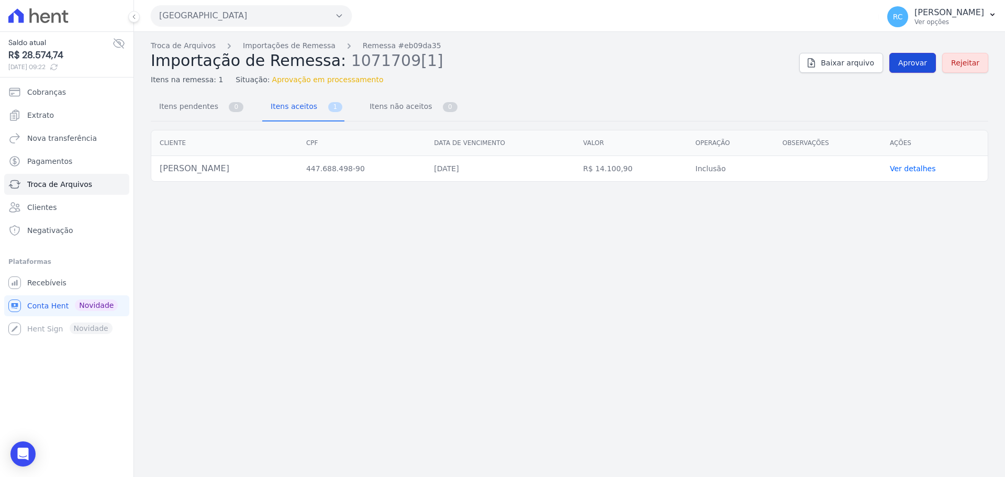
click at [913, 66] on span "Aprovar" at bounding box center [912, 63] width 29 height 10
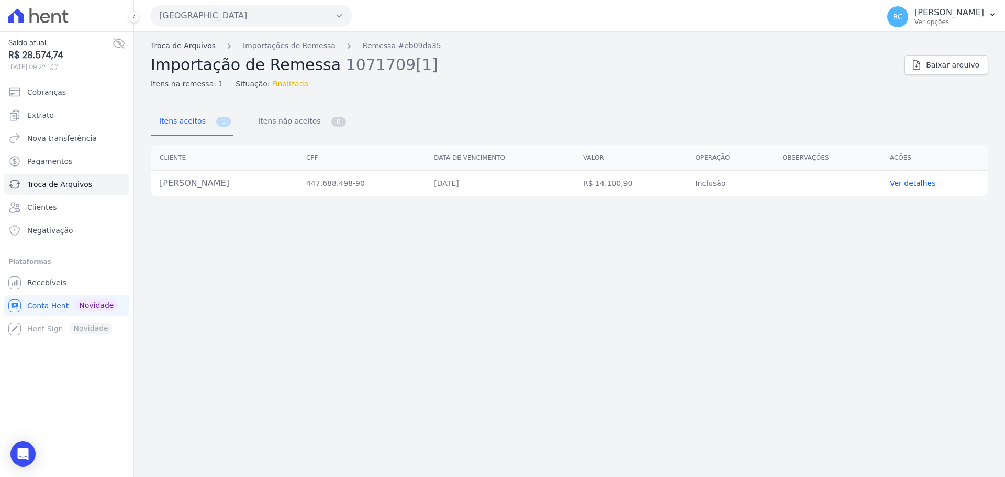
click at [194, 43] on link "Troca de Arquivos" at bounding box center [183, 45] width 65 height 11
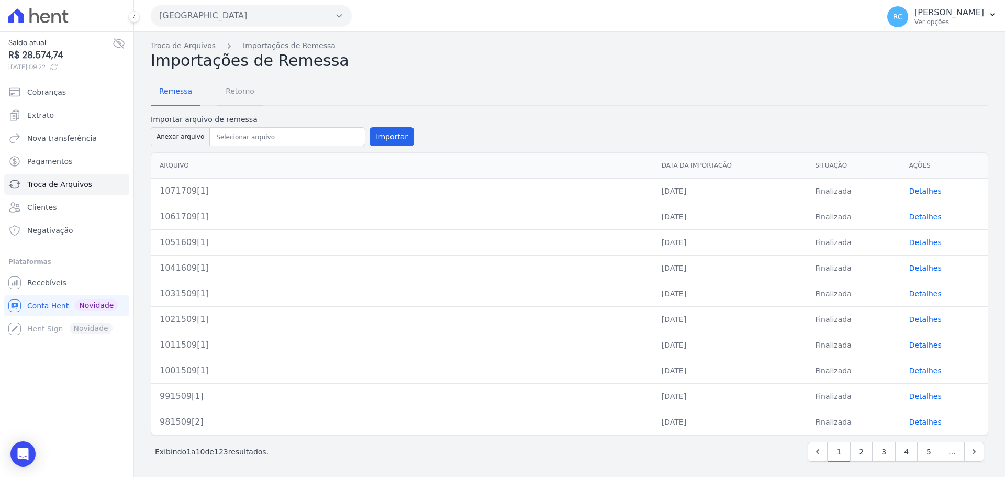
click at [240, 97] on span "Retorno" at bounding box center [239, 91] width 41 height 21
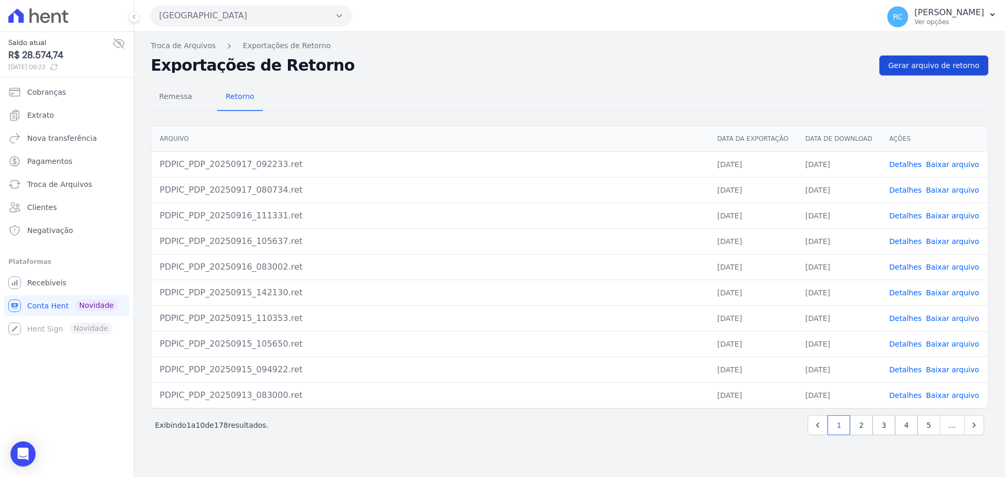
click at [959, 70] on link "Gerar arquivo de retorno" at bounding box center [933, 65] width 109 height 20
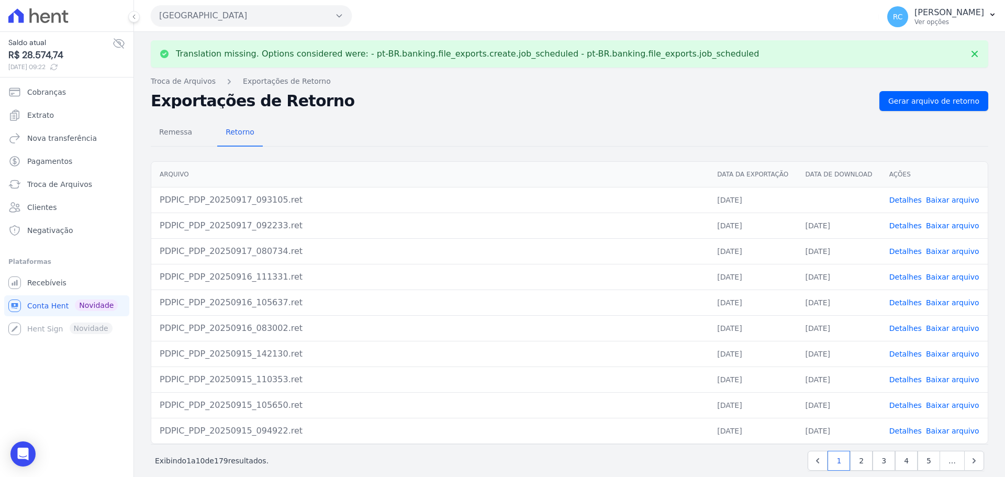
click at [942, 199] on link "Baixar arquivo" at bounding box center [952, 200] width 53 height 8
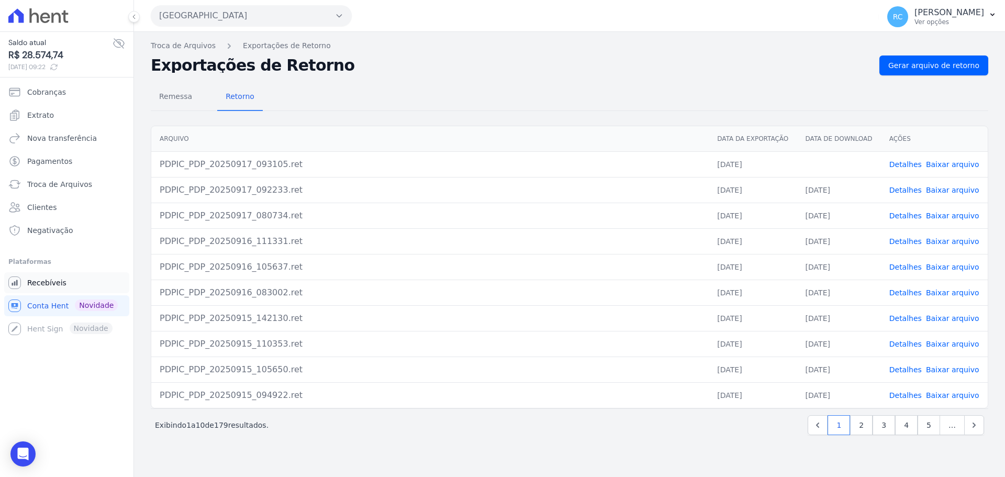
click at [56, 279] on span "Recebíveis" at bounding box center [46, 282] width 39 height 10
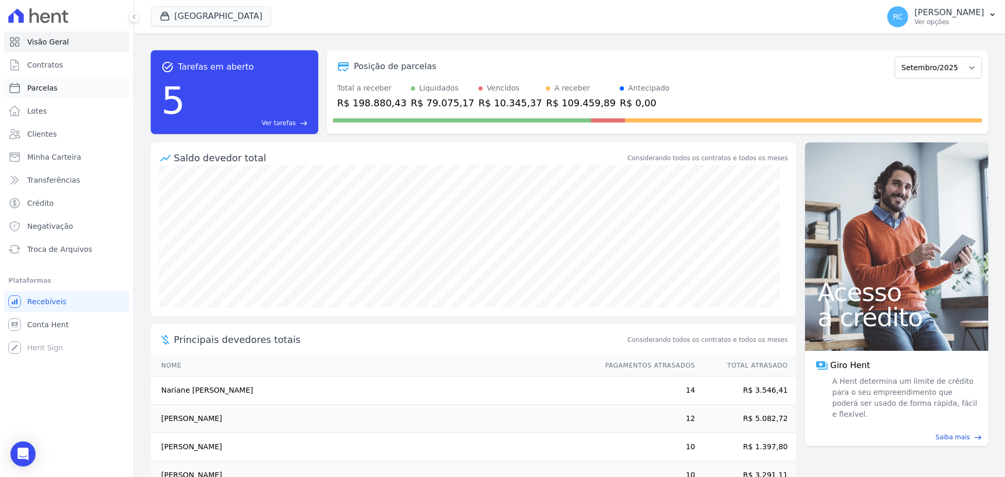
click at [66, 83] on link "Parcelas" at bounding box center [66, 87] width 125 height 21
select select
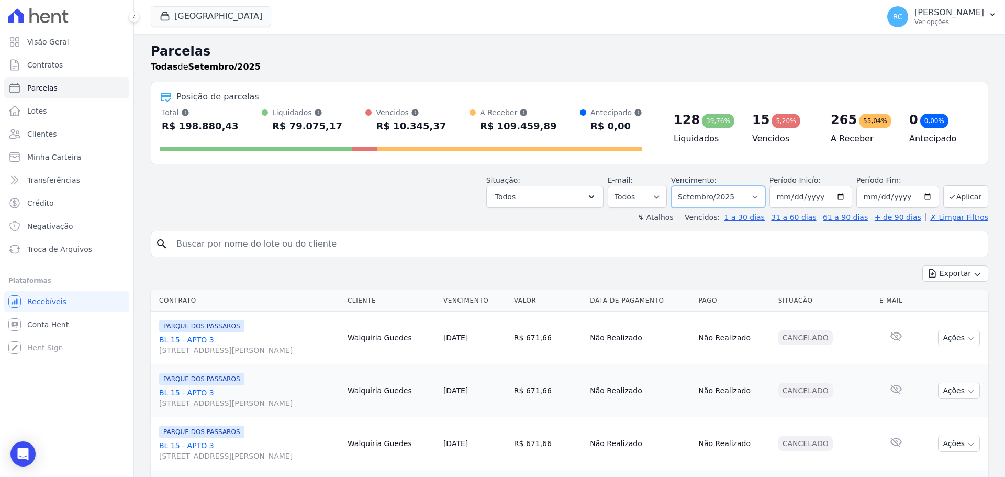
click at [762, 202] on select "[GEOGRAPHIC_DATA] por período ──────── Todos os meses Dezembro/2021 [GEOGRAPHIC…" at bounding box center [718, 197] width 94 height 22
select select "all"
click at [678, 186] on select "[GEOGRAPHIC_DATA] por período ──────── Todos os meses Dezembro/2021 [GEOGRAPHIC…" at bounding box center [718, 197] width 94 height 22
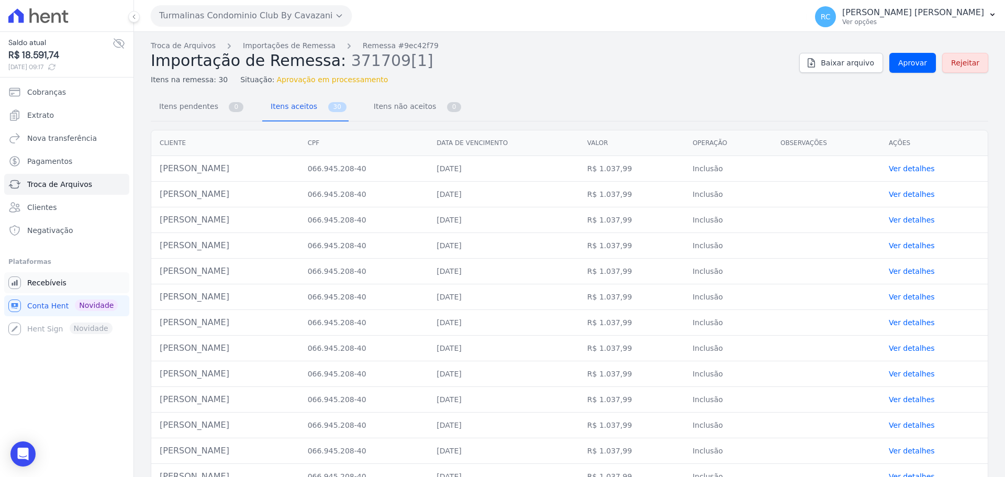
click at [72, 283] on link "Recebíveis" at bounding box center [66, 282] width 125 height 21
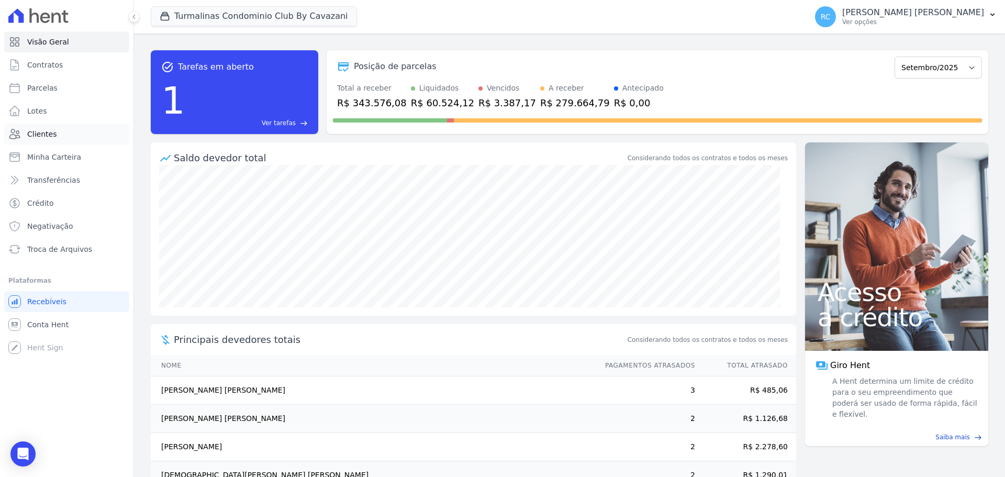
click at [65, 137] on link "Clientes" at bounding box center [66, 134] width 125 height 21
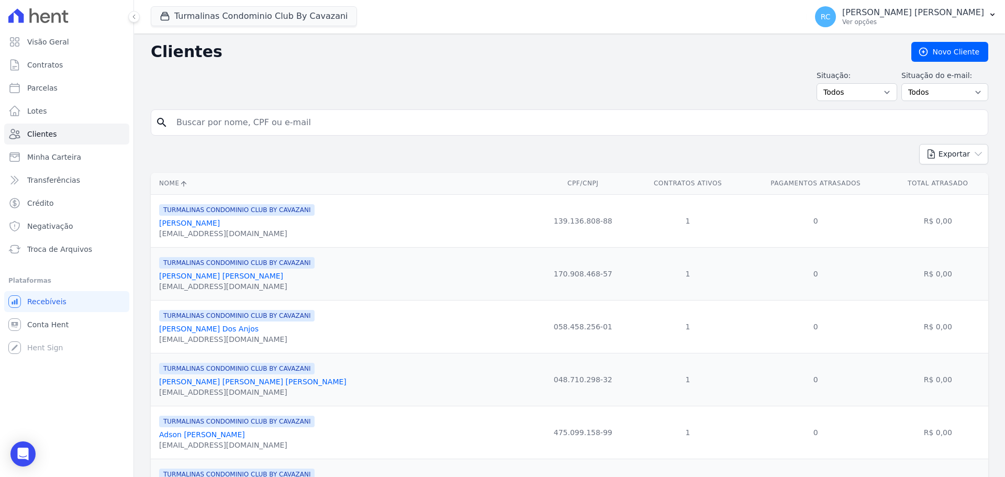
click at [316, 118] on input "search" at bounding box center [576, 122] width 813 height 21
paste input "Rutileide Barbosa Silva Souza"
type input "Rutileide Barbosa Silva Souza"
drag, startPoint x: 251, startPoint y: 10, endPoint x: 227, endPoint y: 21, distance: 26.5
click at [250, 11] on button "Turmalinas Condominio Club By Cavazani" at bounding box center [254, 16] width 206 height 20
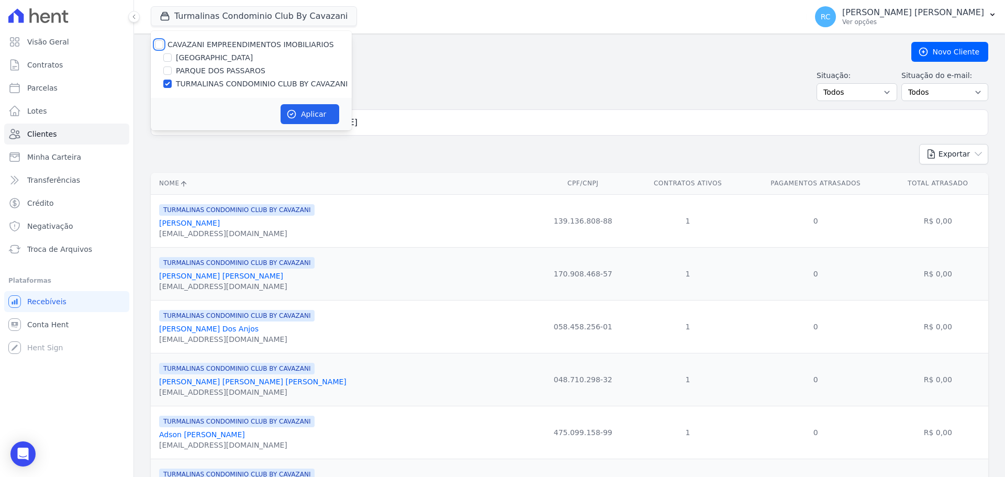
click at [159, 42] on input "CAVAZANI EMPREENDIMENTOS IMOBILIARIOS" at bounding box center [159, 44] width 8 height 8
checkbox input "true"
click at [291, 109] on icon "button" at bounding box center [291, 114] width 10 height 10
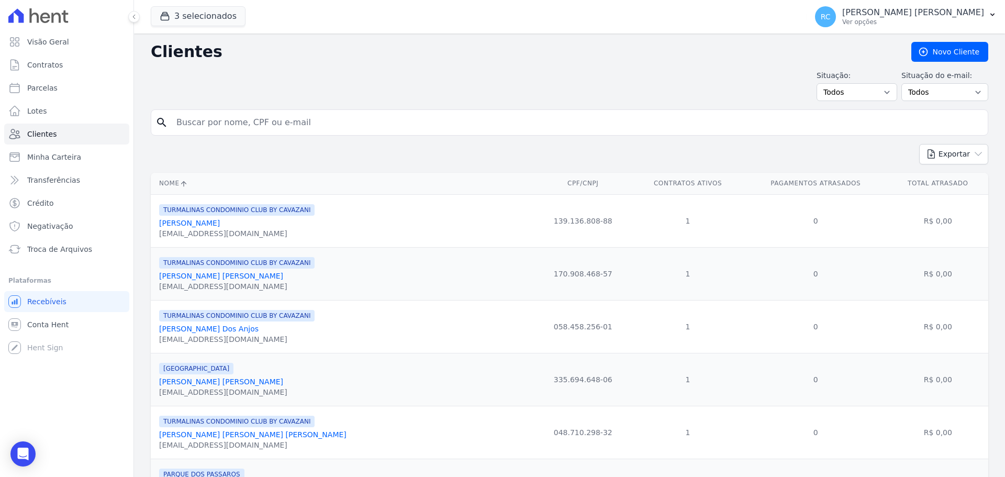
click at [286, 119] on input "search" at bounding box center [576, 122] width 813 height 21
paste input "Rutileide Barbosa Silva Souza"
type input "Rutileide Barbosa Silva Souza"
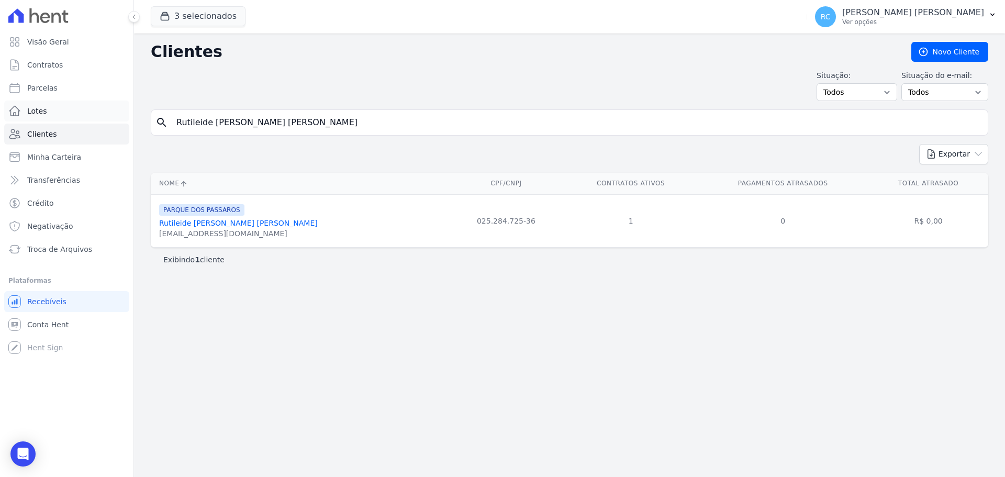
drag, startPoint x: 307, startPoint y: 125, endPoint x: 58, endPoint y: 102, distance: 250.2
click at [58, 102] on div "Visão Geral Contratos [GEOGRAPHIC_DATA] Lotes Clientes Minha Carteira Transferê…" at bounding box center [502, 238] width 1005 height 477
type input "SAMUEL MADEIRA SILVA"
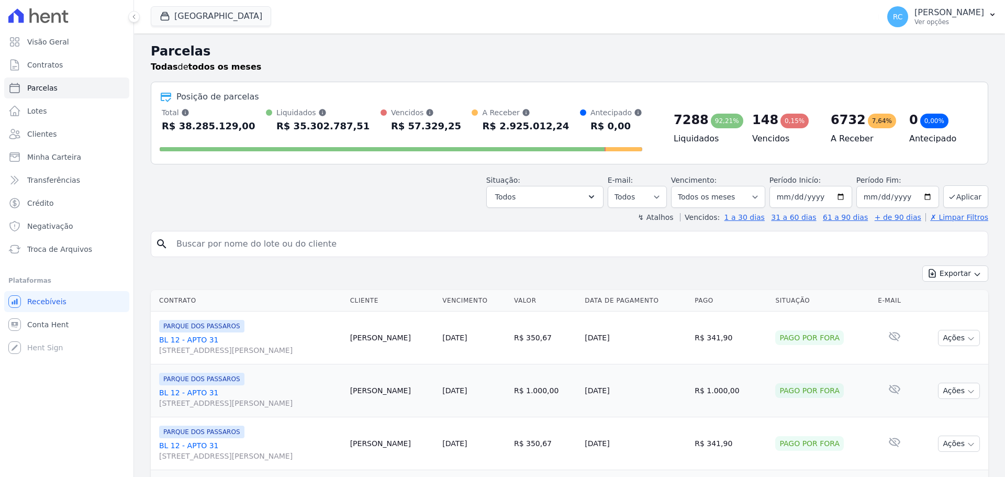
select select
click at [576, 193] on button "Todos" at bounding box center [544, 197] width 117 height 22
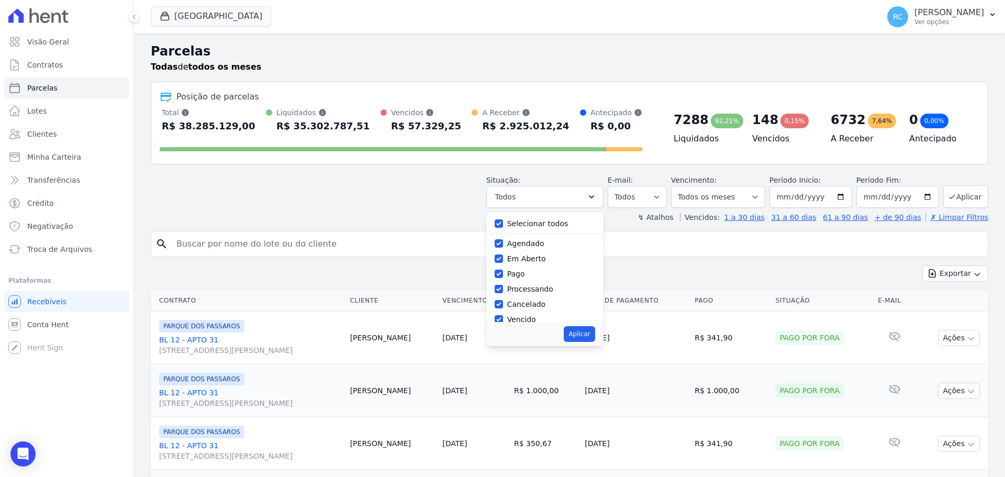
click at [530, 223] on label "Selecionar todos" at bounding box center [537, 223] width 61 height 8
click at [503, 223] on input "Selecionar todos" at bounding box center [499, 223] width 8 height 8
checkbox input "false"
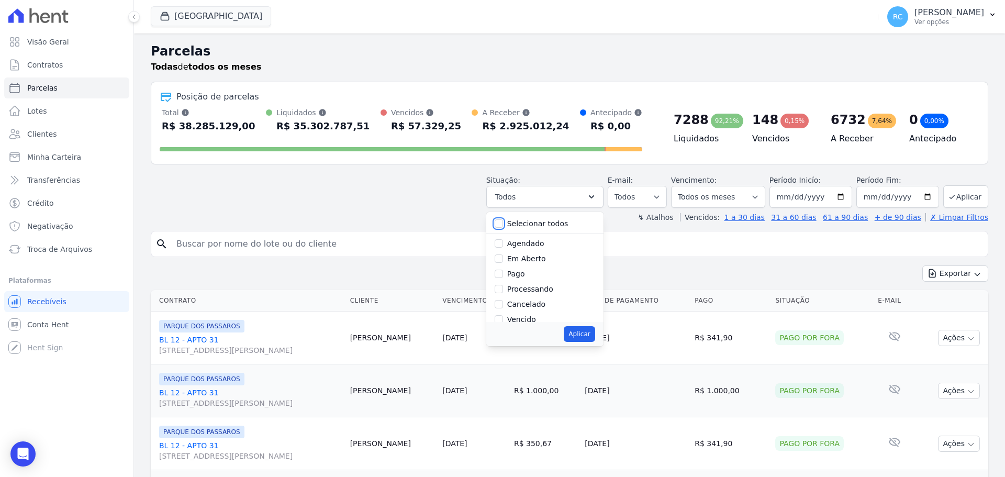
checkbox input "false"
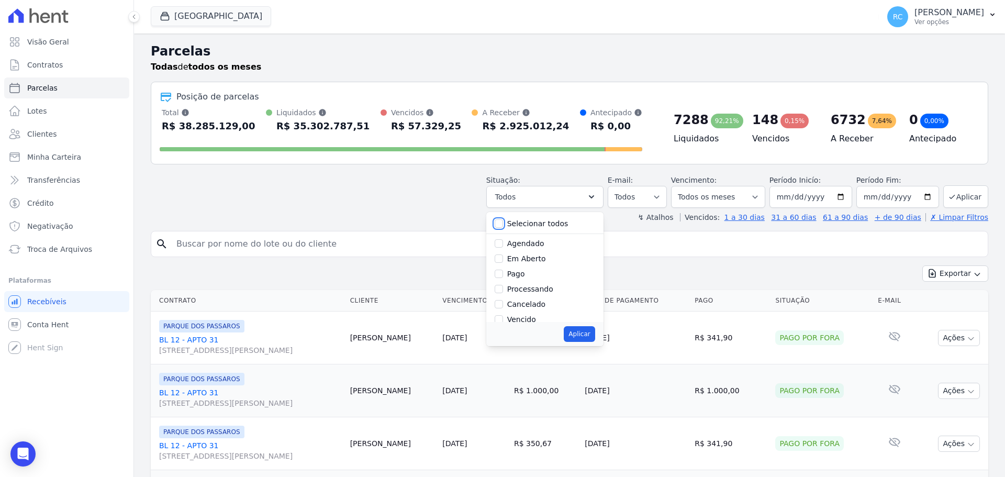
checkbox input "false"
click at [528, 319] on label "Vencido" at bounding box center [521, 319] width 29 height 8
click at [503, 319] on input "Vencido" at bounding box center [499, 319] width 8 height 8
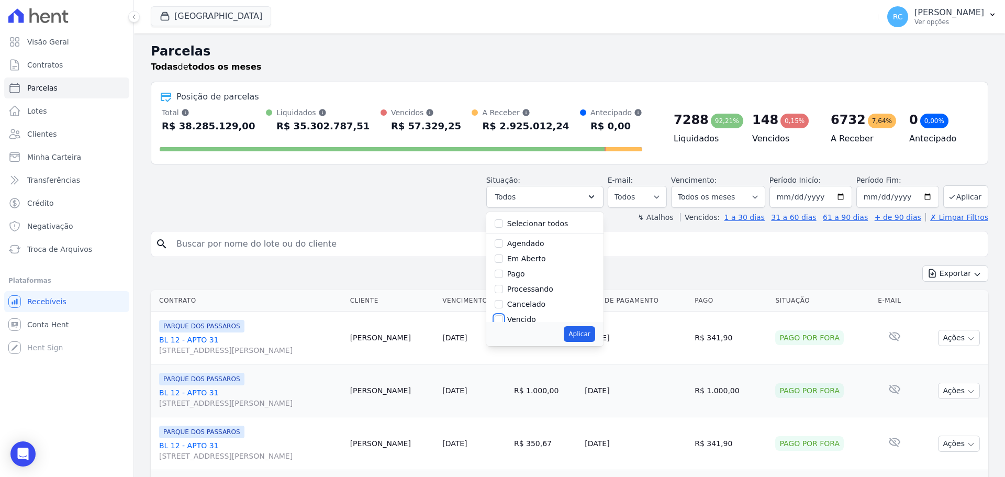
checkbox input "true"
click at [595, 330] on button "Aplicar" at bounding box center [579, 334] width 31 height 16
select select "overdue"
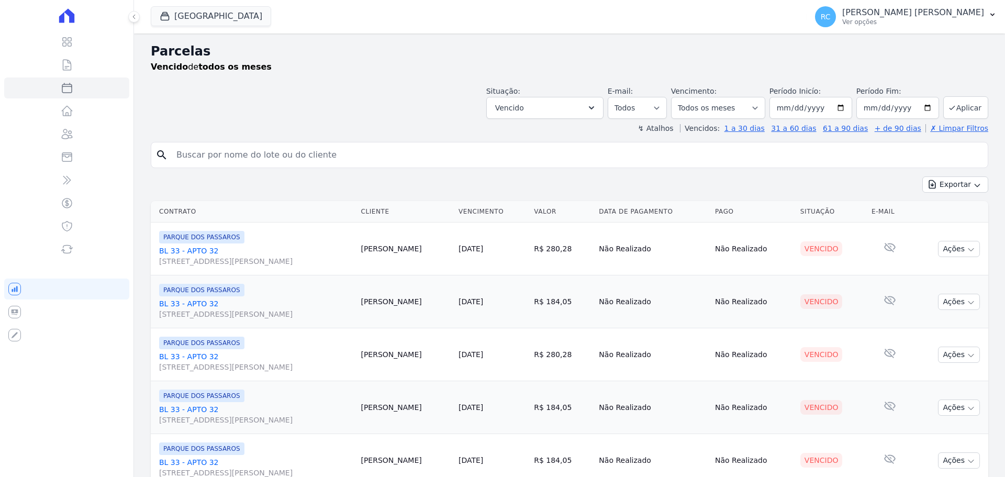
select select
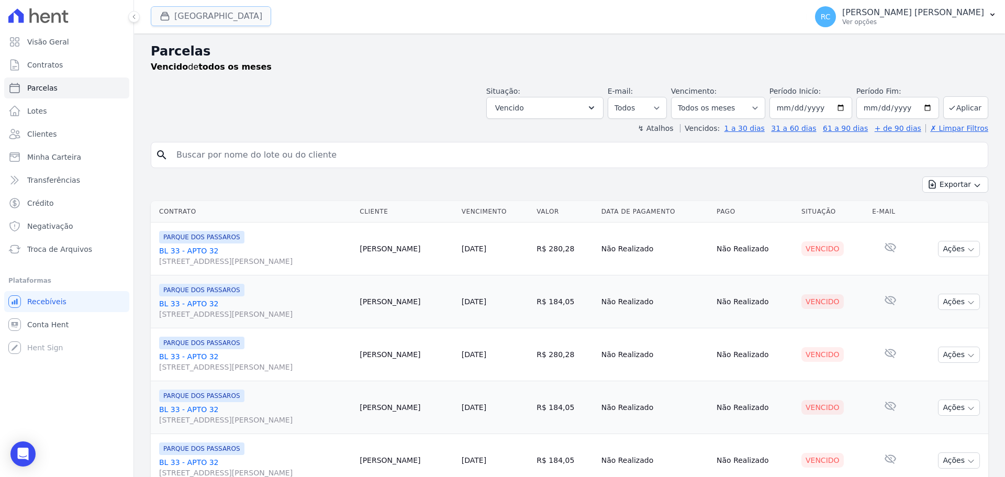
click at [246, 15] on button "[GEOGRAPHIC_DATA]" at bounding box center [211, 16] width 120 height 20
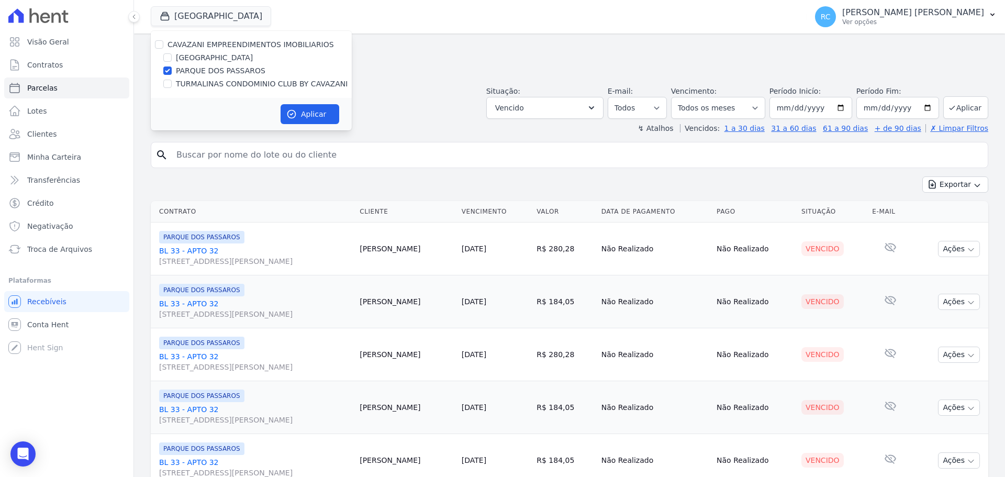
click at [158, 45] on div "CAVAZANI EMPREENDIMENTOS IMOBILIARIOS" at bounding box center [251, 44] width 201 height 11
click at [158, 45] on input "CAVAZANI EMPREENDIMENTOS IMOBILIARIOS" at bounding box center [159, 44] width 8 height 8
checkbox input "true"
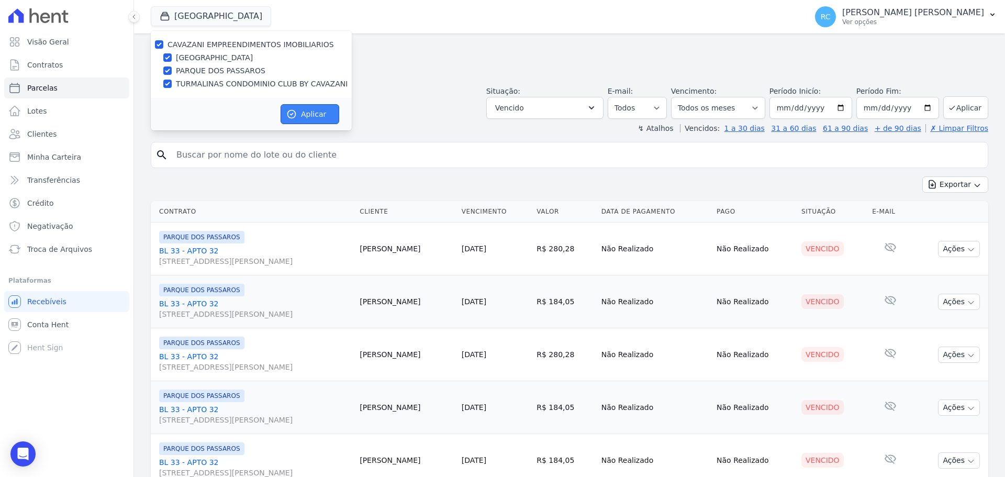
click at [315, 121] on button "Aplicar" at bounding box center [310, 114] width 59 height 20
select select
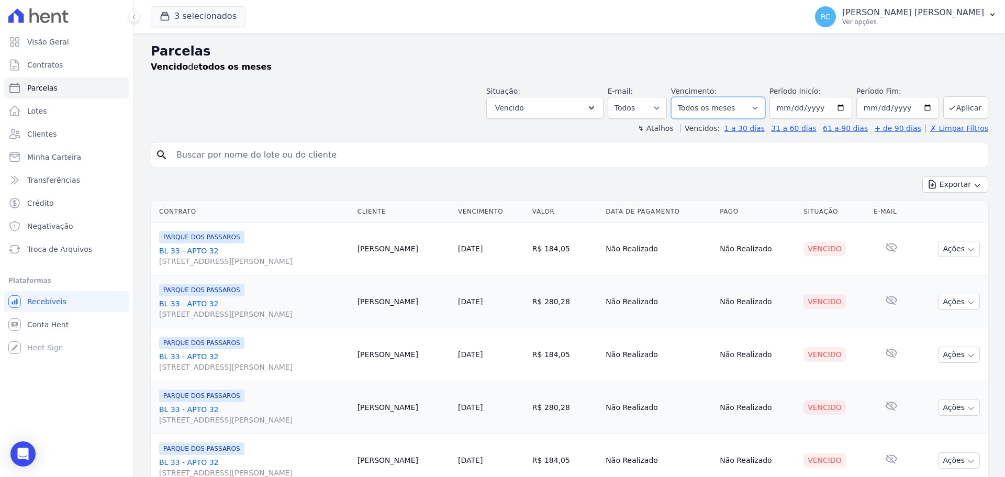
click at [760, 110] on select "[GEOGRAPHIC_DATA] por período ──────── Todos os meses Dezembro/2021 [GEOGRAPHIC…" at bounding box center [718, 108] width 94 height 22
drag, startPoint x: 829, startPoint y: 173, endPoint x: 908, endPoint y: 185, distance: 79.3
click at [953, 193] on div "Exportar Exportar PDF Exportar CSV" at bounding box center [569, 188] width 837 height 25
click at [955, 191] on button "Exportar" at bounding box center [955, 184] width 66 height 16
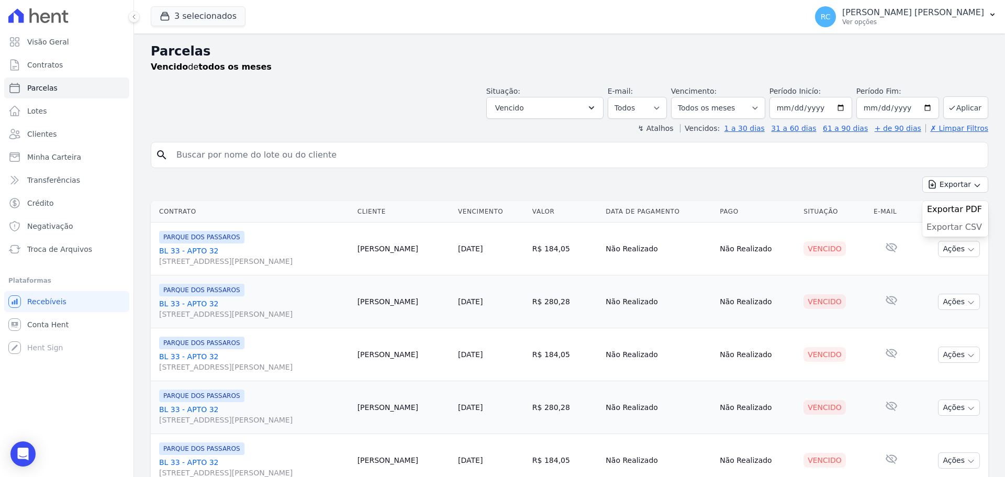
click at [938, 227] on span "Exportar CSV" at bounding box center [953, 227] width 55 height 10
drag, startPoint x: 337, startPoint y: 156, endPoint x: 338, endPoint y: 151, distance: 5.3
click at [336, 155] on input "search" at bounding box center [576, 154] width 813 height 21
paste input "[PERSON_NAME]"
type input "[PERSON_NAME]"
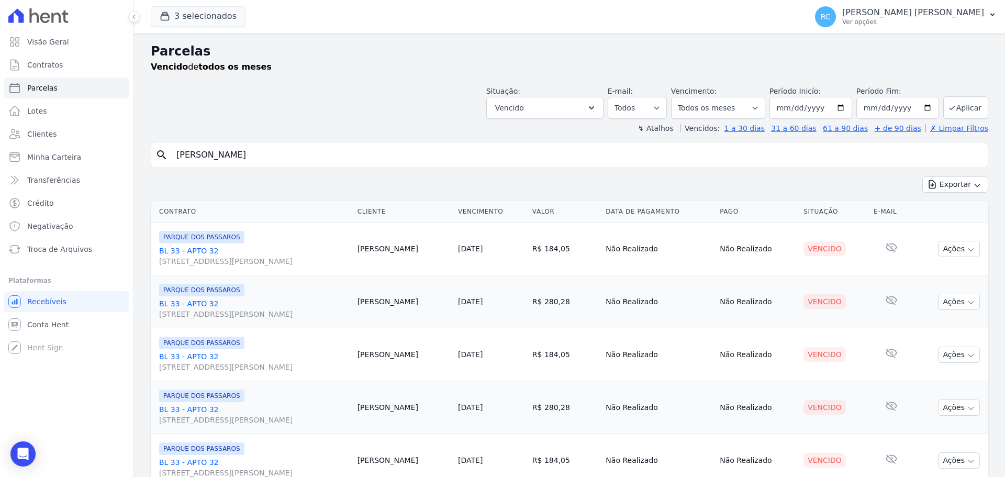
select select
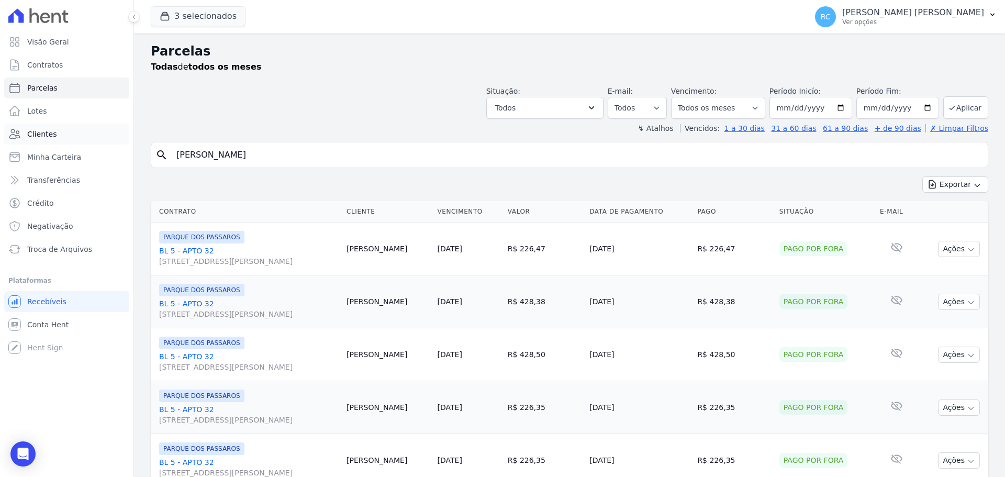
drag, startPoint x: 221, startPoint y: 151, endPoint x: 23, endPoint y: 132, distance: 199.2
click at [23, 137] on div "Visão Geral Contratos [GEOGRAPHIC_DATA] Lotes Clientes Minha Carteira Transferê…" at bounding box center [502, 238] width 1005 height 477
paste input "NNE KAROLINE DO"
type input "[PERSON_NAME] [PERSON_NAME] DOS [PERSON_NAME]"
select select
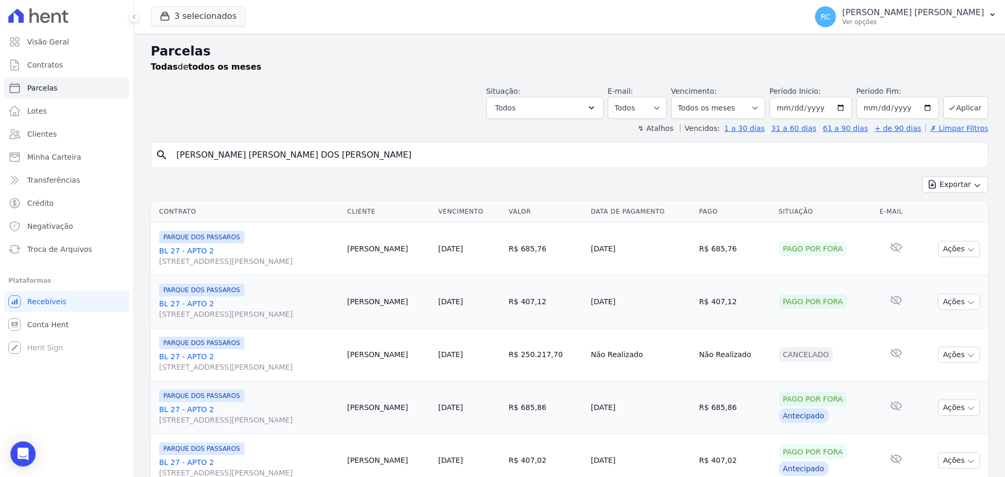
drag, startPoint x: 307, startPoint y: 155, endPoint x: 0, endPoint y: 116, distance: 309.7
click at [0, 117] on div "Visão Geral Contratos [GEOGRAPHIC_DATA] Lotes Clientes Minha Carteira Transferê…" at bounding box center [502, 238] width 1005 height 477
paste input "UDREN DA [PERSON_NAME]"
type input "[PERSON_NAME] [PERSON_NAME] [PERSON_NAME]"
select select
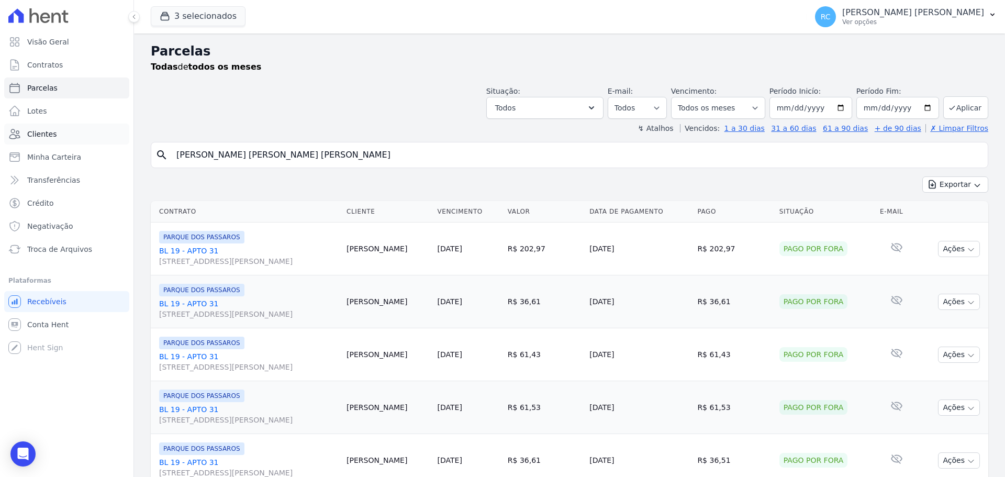
drag, startPoint x: 338, startPoint y: 153, endPoint x: 86, endPoint y: 139, distance: 252.1
click at [89, 140] on div "Visão Geral Contratos [GEOGRAPHIC_DATA] Lotes Clientes Minha Carteira Transferê…" at bounding box center [502, 238] width 1005 height 477
paste input "CACILDA DE OLIV"
type input "[PERSON_NAME] [PERSON_NAME]"
select select
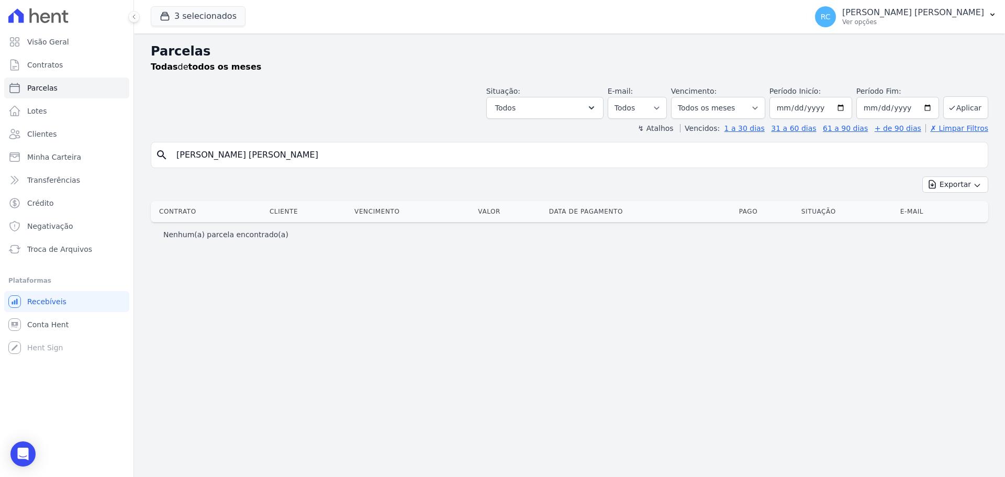
drag, startPoint x: 270, startPoint y: 155, endPoint x: 428, endPoint y: 158, distance: 157.6
click at [428, 158] on input "[PERSON_NAME] [PERSON_NAME]" at bounding box center [576, 154] width 813 height 21
type input "CACILDA DE OLI"
select select
drag, startPoint x: 29, startPoint y: 133, endPoint x: 1, endPoint y: 124, distance: 29.8
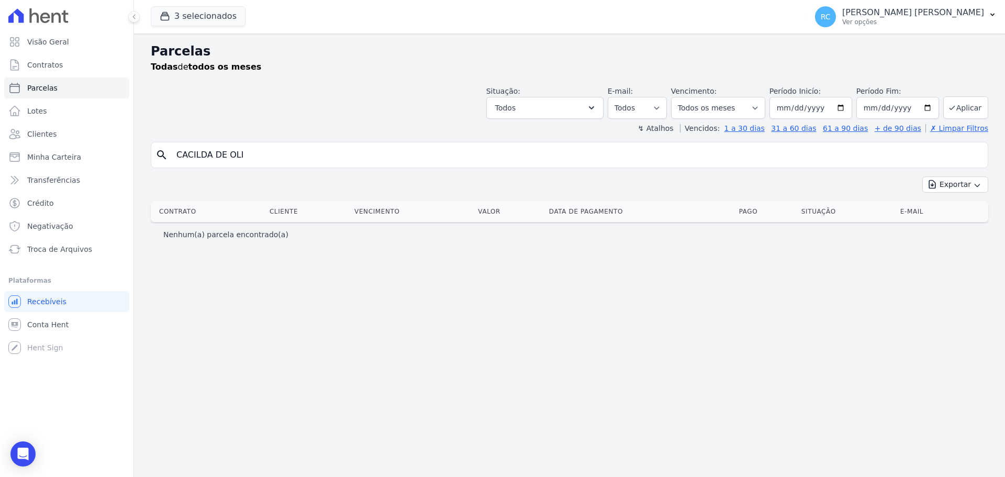
click at [0, 126] on div "Visão Geral Contratos [GEOGRAPHIC_DATA] Lotes Clientes Minha Carteira Transferê…" at bounding box center [502, 238] width 1005 height 477
paste input "[PERSON_NAME] [PERSON_NAME]"
drag, startPoint x: 318, startPoint y: 155, endPoint x: 0, endPoint y: 144, distance: 317.9
click at [0, 144] on div "Visão Geral Contratos [GEOGRAPHIC_DATA] Lotes Clientes Minha Carteira Transferê…" at bounding box center [502, 238] width 1005 height 477
type input "[PERSON_NAME] [PERSON_NAME]"
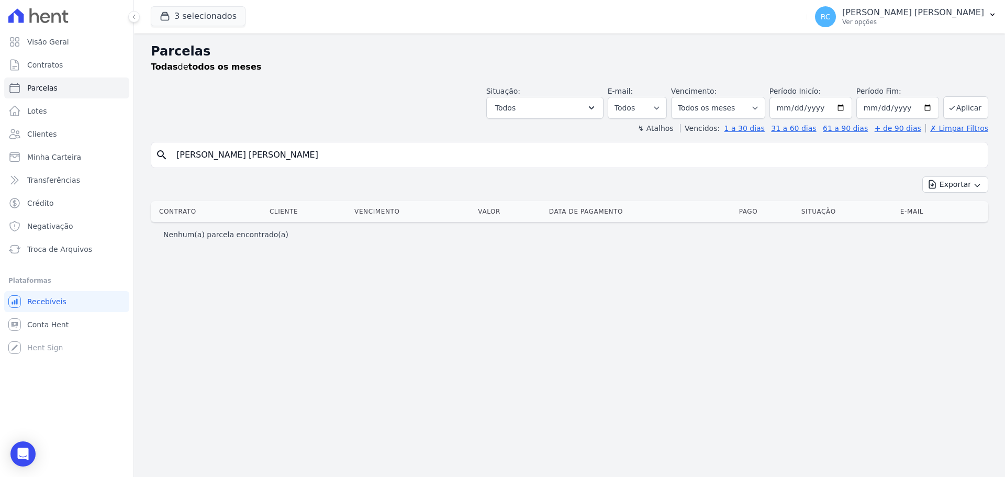
select select
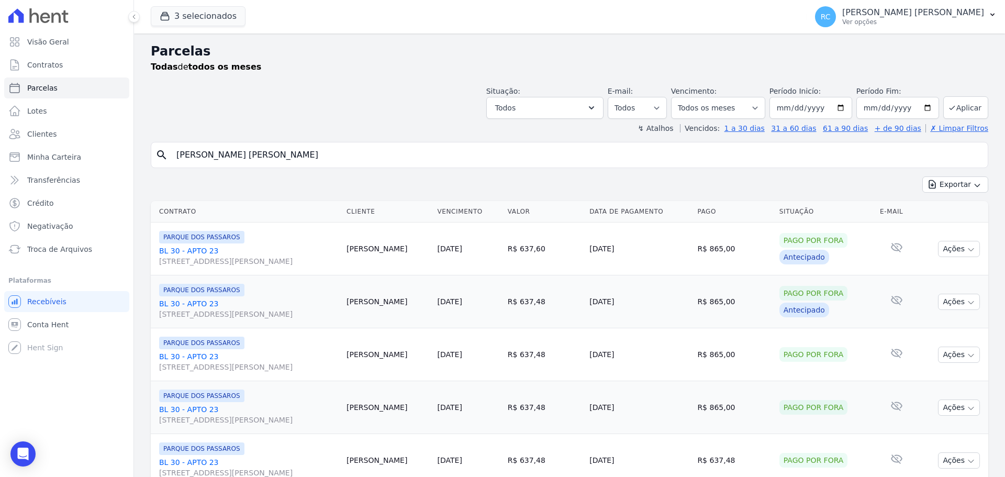
drag, startPoint x: 340, startPoint y: 149, endPoint x: 0, endPoint y: 137, distance: 339.9
click at [0, 137] on div "Visão Geral Contratos [GEOGRAPHIC_DATA] Lotes Clientes Minha Carteira Transferê…" at bounding box center [502, 238] width 1005 height 477
paste input "[PERSON_NAME] DE PONT"
type input "[PERSON_NAME]"
select select
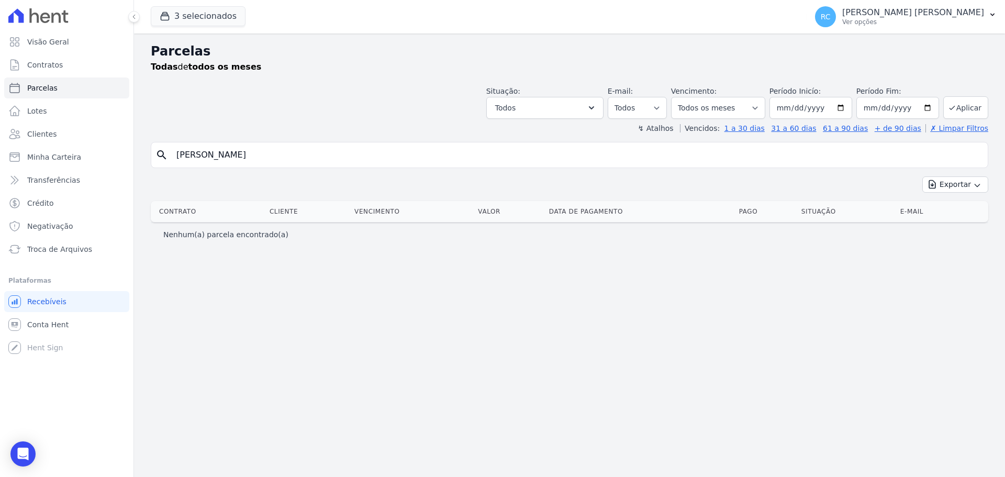
drag, startPoint x: 264, startPoint y: 152, endPoint x: 416, endPoint y: 153, distance: 151.3
click at [416, 153] on input "[PERSON_NAME]" at bounding box center [576, 154] width 813 height 21
type input "[PERSON_NAME]"
select select
drag, startPoint x: 319, startPoint y: 152, endPoint x: 2, endPoint y: 136, distance: 317.1
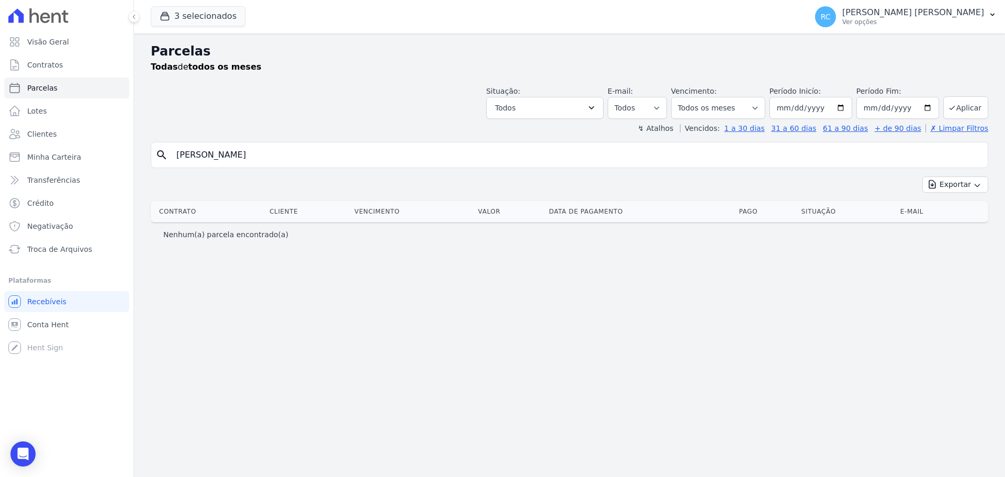
click at [0, 137] on div "Visão Geral Contratos [GEOGRAPHIC_DATA] Lotes Clientes Minha Carteira Transferê…" at bounding box center [502, 238] width 1005 height 477
paste input "[PERSON_NAME]"
type input "[PERSON_NAME]"
select select
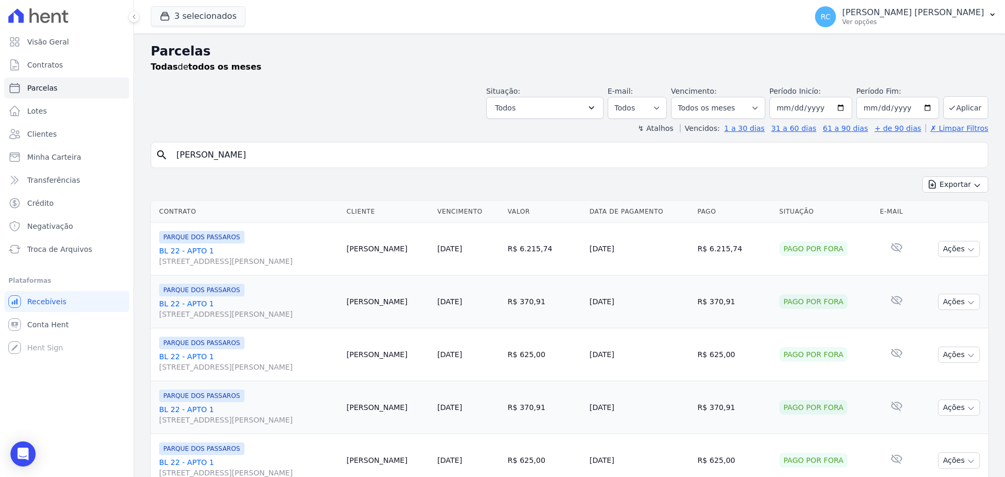
paste input "[PERSON_NAME] NOBRE [PERSON_NAME]"
drag, startPoint x: 386, startPoint y: 157, endPoint x: 155, endPoint y: 110, distance: 235.0
click at [58, 117] on div "Visão Geral Contratos [GEOGRAPHIC_DATA] Lotes Clientes Minha Carteira Transferê…" at bounding box center [502, 238] width 1005 height 477
type input "[PERSON_NAME] NOBRE [PERSON_NAME]"
select select
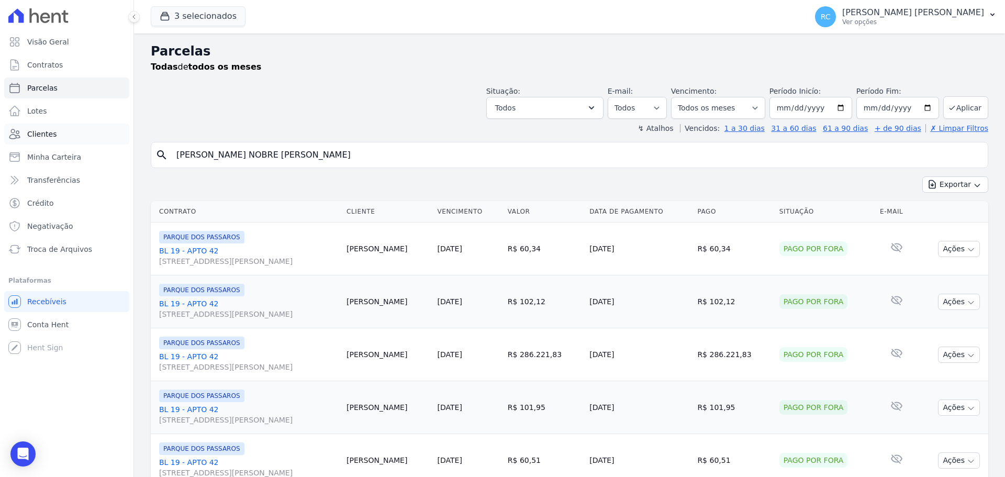
drag, startPoint x: 256, startPoint y: 159, endPoint x: 32, endPoint y: 143, distance: 224.6
click at [27, 145] on div "Visão Geral Contratos [GEOGRAPHIC_DATA] Lotes Clientes Minha Carteira Transferê…" at bounding box center [502, 238] width 1005 height 477
paste input "[PERSON_NAME] GOES"
type input "[PERSON_NAME] GOES"
select select
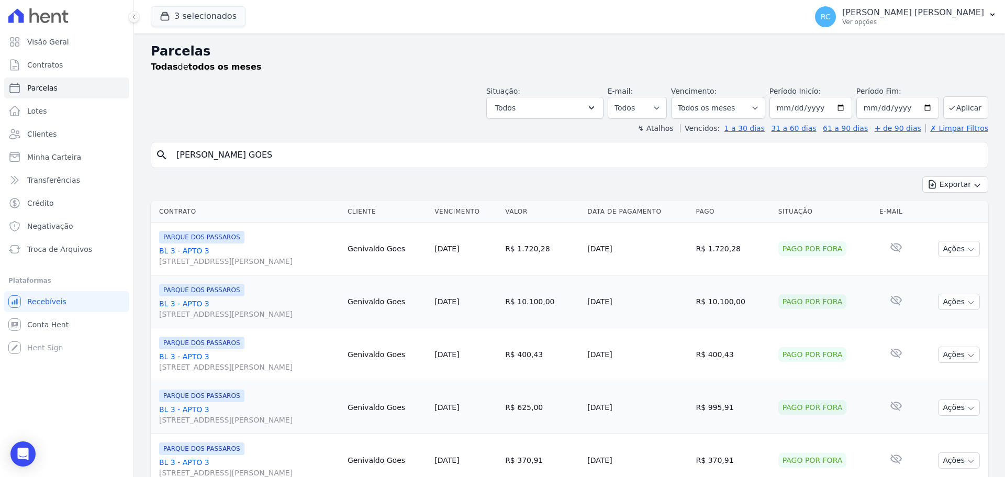
drag, startPoint x: 298, startPoint y: 160, endPoint x: 0, endPoint y: 151, distance: 298.5
click at [0, 151] on div "Visão Geral Contratos [GEOGRAPHIC_DATA] Lotes Clientes Minha Carteira Transferê…" at bounding box center [502, 238] width 1005 height 477
paste input "[PERSON_NAME] MANCHEIN [PERSON_NAME]"
type input "[PERSON_NAME] MANCHEIN [PERSON_NAME]"
select select
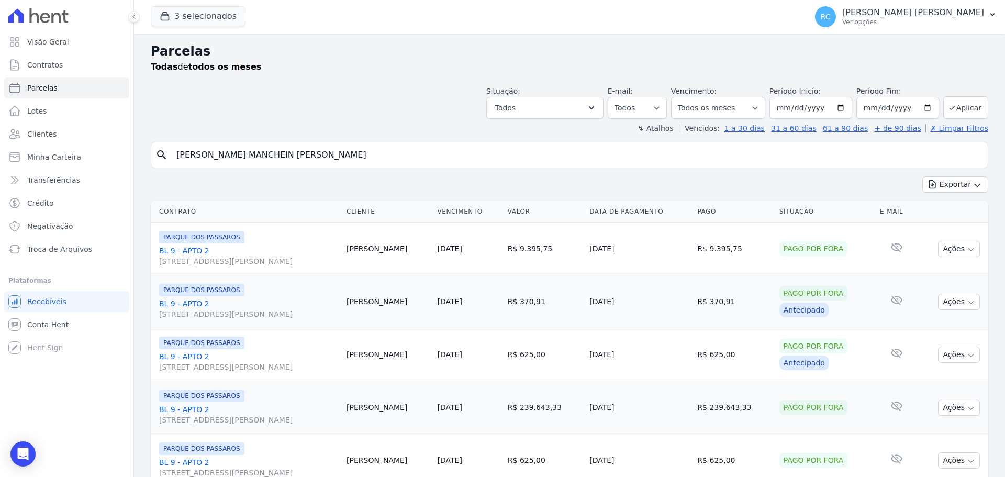
drag, startPoint x: 302, startPoint y: 163, endPoint x: 32, endPoint y: 168, distance: 270.1
click at [32, 168] on div "Visão Geral Contratos [GEOGRAPHIC_DATA] Lotes Clientes Minha Carteira Transferê…" at bounding box center [502, 238] width 1005 height 477
paste input "[PERSON_NAME]"
type input "[PERSON_NAME]"
select select
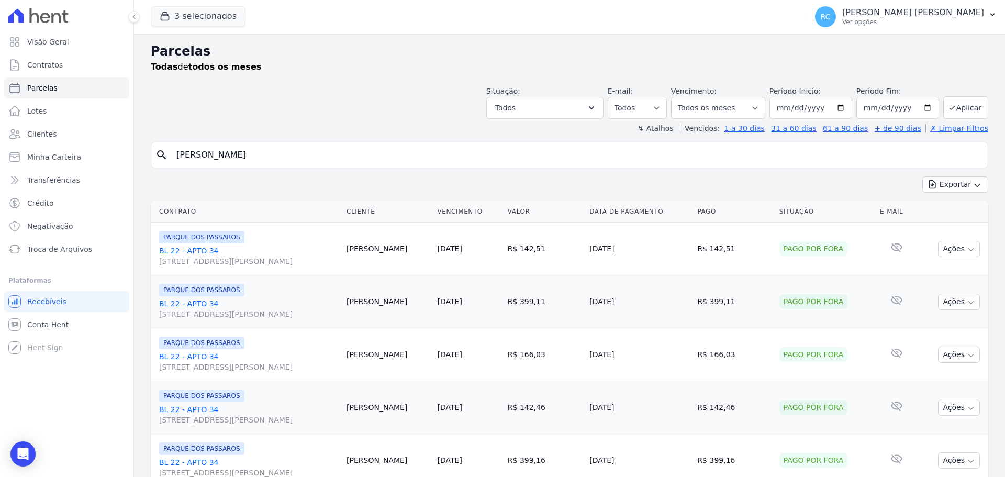
drag, startPoint x: 280, startPoint y: 151, endPoint x: 0, endPoint y: 129, distance: 280.9
click at [0, 133] on div "Visão Geral Contratos [GEOGRAPHIC_DATA] Lotes Clientes Minha Carteira Transferê…" at bounding box center [502, 238] width 1005 height 477
paste input "UCAS GOMES DA SILV"
type input "[PERSON_NAME]"
select select
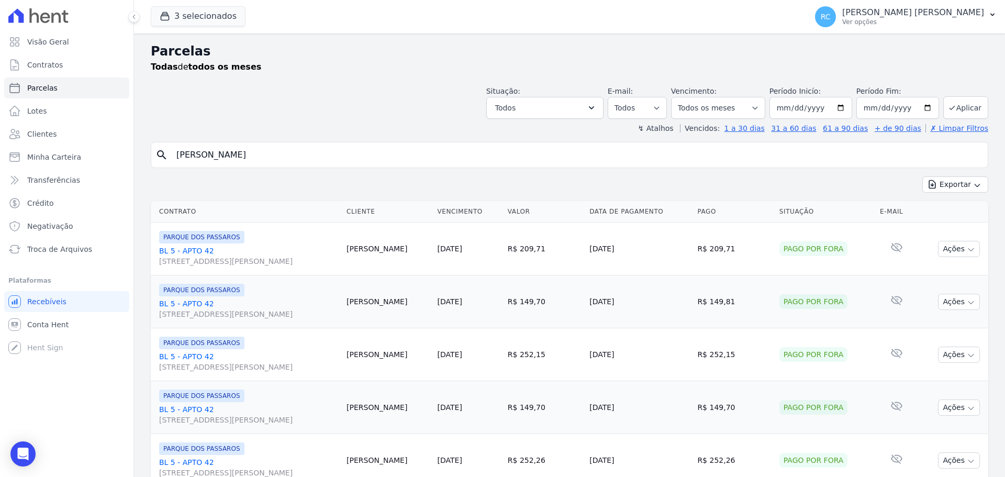
drag, startPoint x: 272, startPoint y: 154, endPoint x: 0, endPoint y: 147, distance: 271.7
click at [0, 143] on div "Visão Geral Contratos [GEOGRAPHIC_DATA] Lotes Clientes Minha Carteira Transferê…" at bounding box center [502, 238] width 1005 height 477
paste input "IS [PERSON_NAME]"
type input "[PERSON_NAME] [PERSON_NAME]"
select select
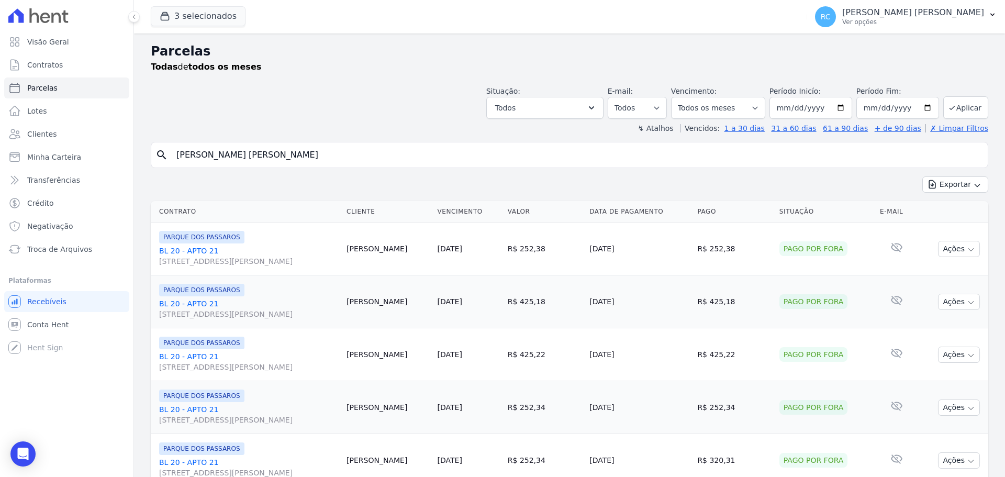
drag, startPoint x: 333, startPoint y: 152, endPoint x: 0, endPoint y: 161, distance: 333.5
click at [0, 154] on div "Visão Geral Contratos [GEOGRAPHIC_DATA] Lotes Clientes Minha Carteira Transferê…" at bounding box center [502, 238] width 1005 height 477
paste input "[PERSON_NAME] [PERSON_NAME]"
type input "[PERSON_NAME] [PERSON_NAME]"
select select
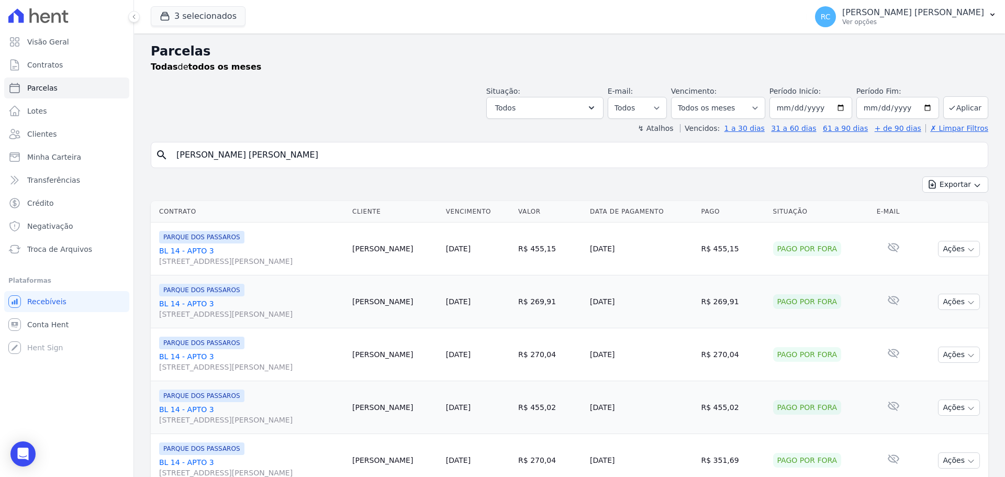
drag, startPoint x: 340, startPoint y: 158, endPoint x: 0, endPoint y: 149, distance: 339.8
click at [0, 149] on div "Visão Geral Contratos [GEOGRAPHIC_DATA] Lotes Clientes Minha Carteira Transferê…" at bounding box center [502, 238] width 1005 height 477
paste input "ICHARD DOS ANJOS MOURA"
type input "[PERSON_NAME] ANJOS MOURA"
select select
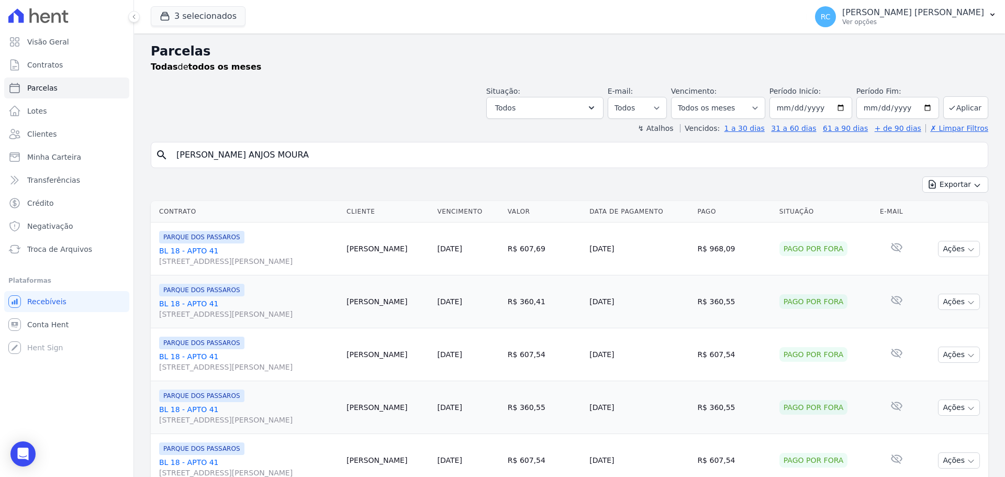
paste input "OBERVAL [PERSON_NAME]"
drag, startPoint x: 323, startPoint y: 155, endPoint x: 0, endPoint y: 176, distance: 324.1
click at [0, 176] on div "Visão Geral Contratos [GEOGRAPHIC_DATA] Lotes Clientes Minha Carteira Transferê…" at bounding box center [502, 238] width 1005 height 477
type input "ROBERVAL [PERSON_NAME]"
select select
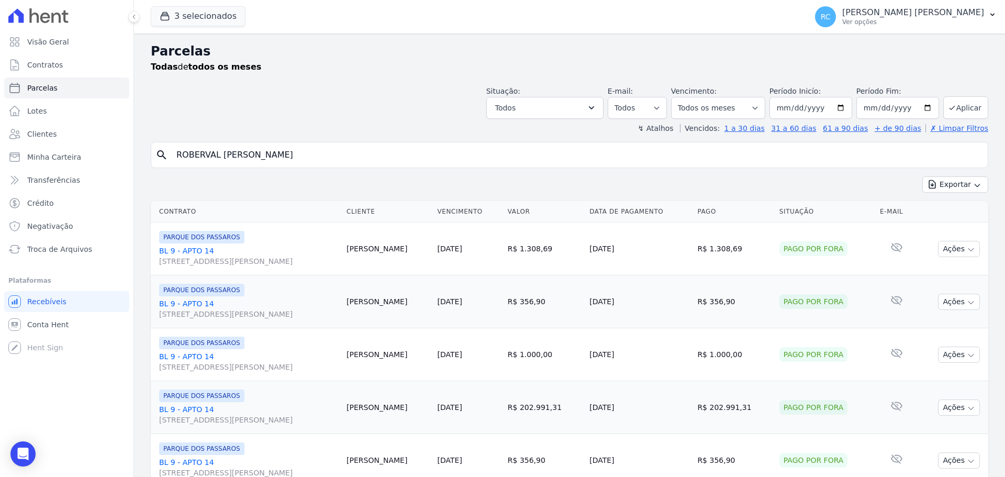
paste input "THAIS MARQUES"
drag, startPoint x: 292, startPoint y: 163, endPoint x: 0, endPoint y: 189, distance: 293.2
click at [0, 188] on div "Visão Geral Contratos [GEOGRAPHIC_DATA] Lotes Clientes Minha Carteira Transferê…" at bounding box center [502, 238] width 1005 height 477
type input "[PERSON_NAME]"
select select
